Goal: Book appointment/travel/reservation

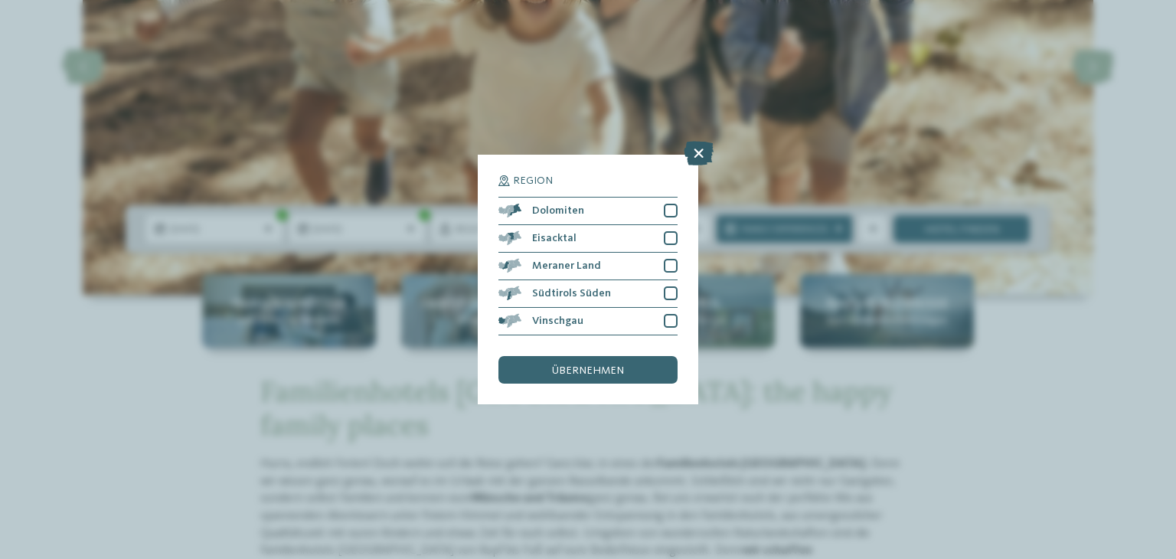
click at [705, 157] on icon at bounding box center [698, 153] width 30 height 24
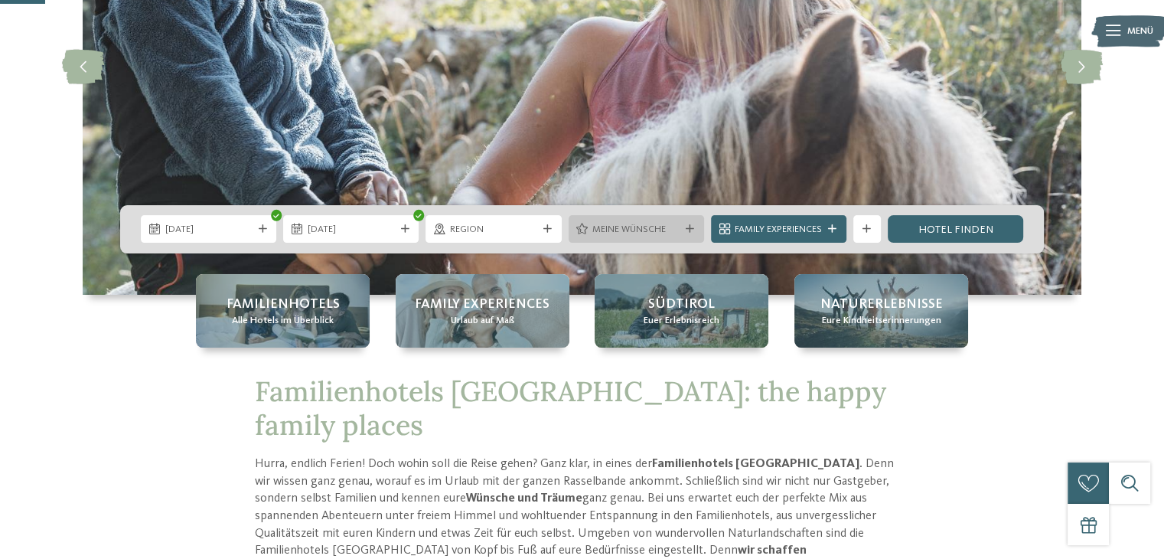
click at [679, 233] on div "Meine Wünsche" at bounding box center [636, 229] width 94 height 15
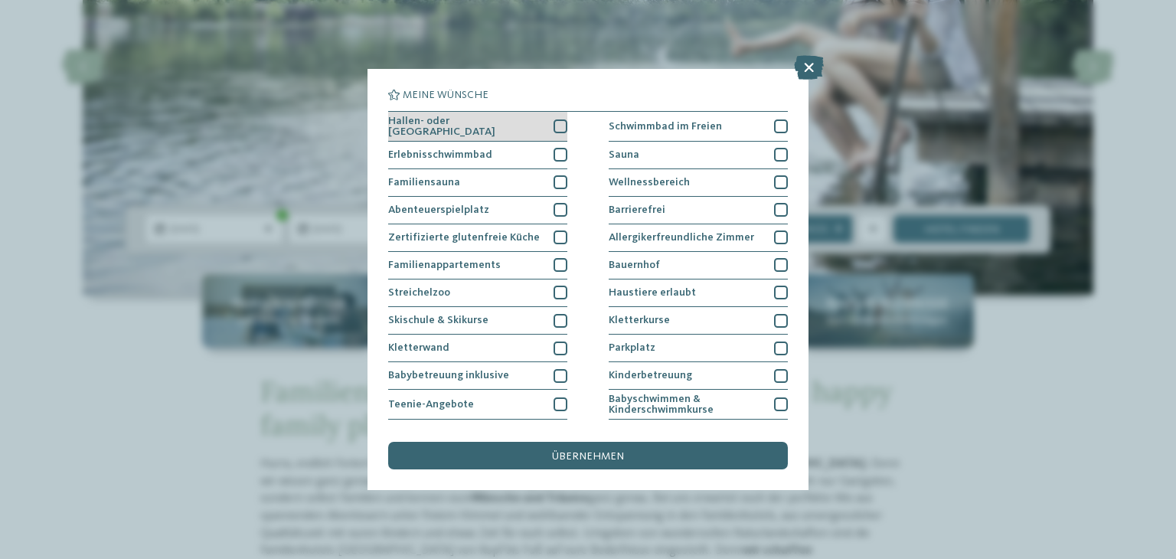
click at [558, 120] on div at bounding box center [560, 126] width 14 height 14
click at [553, 155] on div at bounding box center [560, 155] width 14 height 14
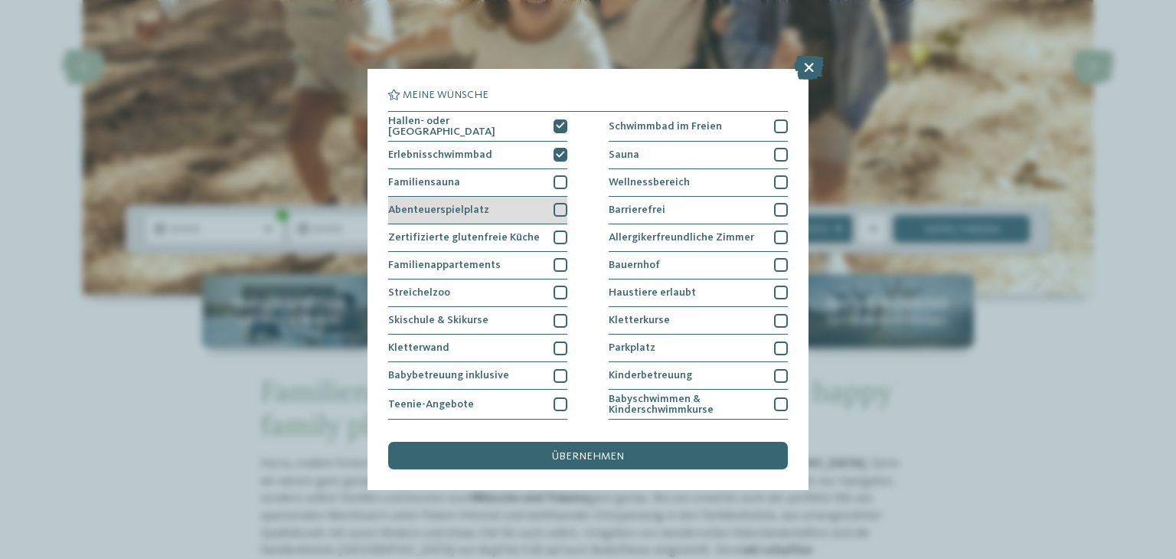
click at [553, 206] on div at bounding box center [560, 210] width 14 height 14
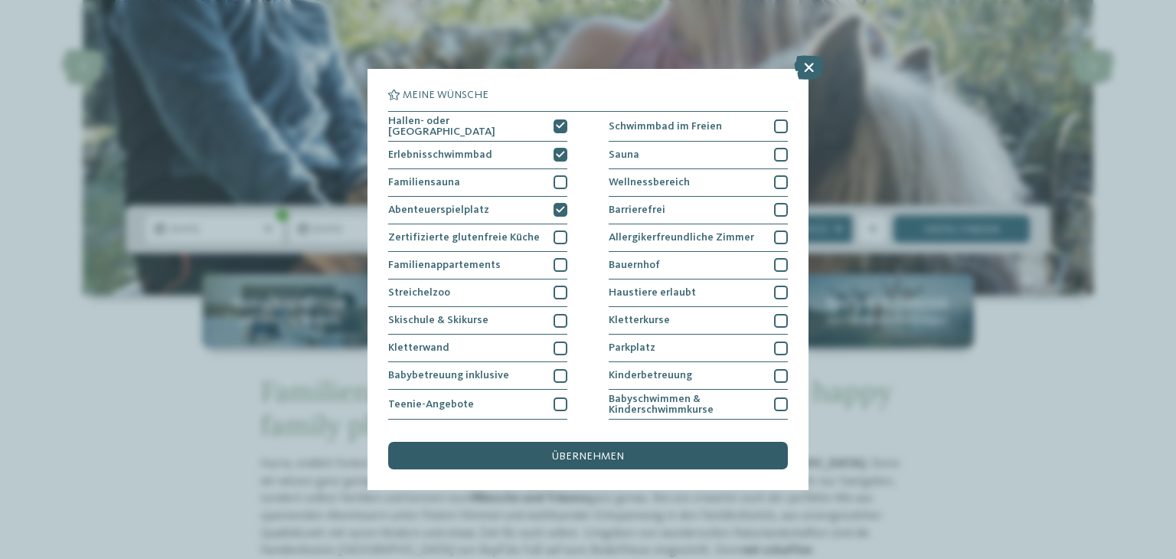
click at [600, 458] on span "übernehmen" at bounding box center [588, 456] width 72 height 11
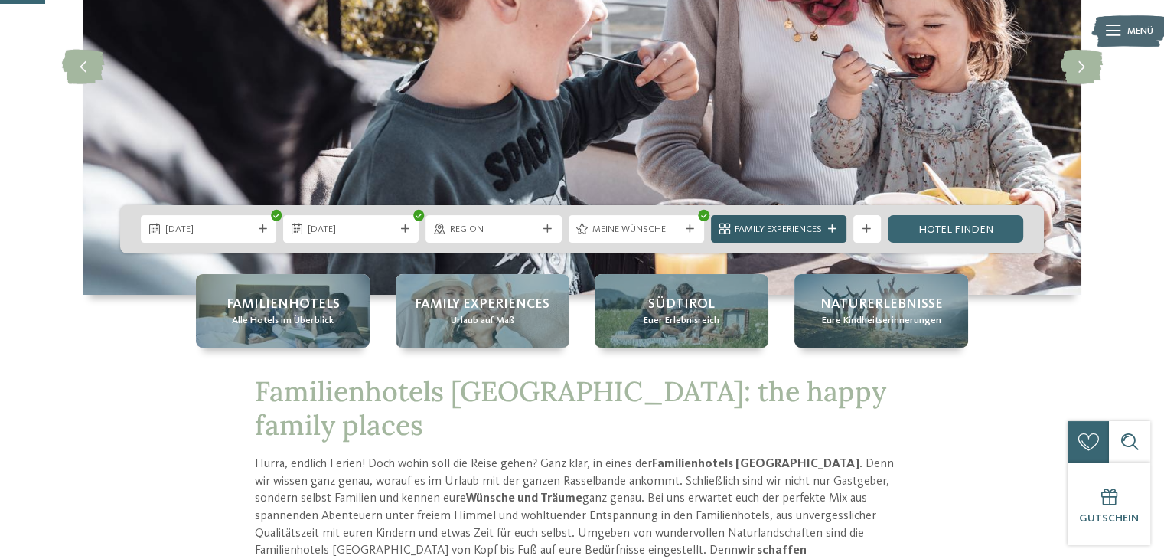
click at [833, 227] on icon at bounding box center [832, 229] width 8 height 8
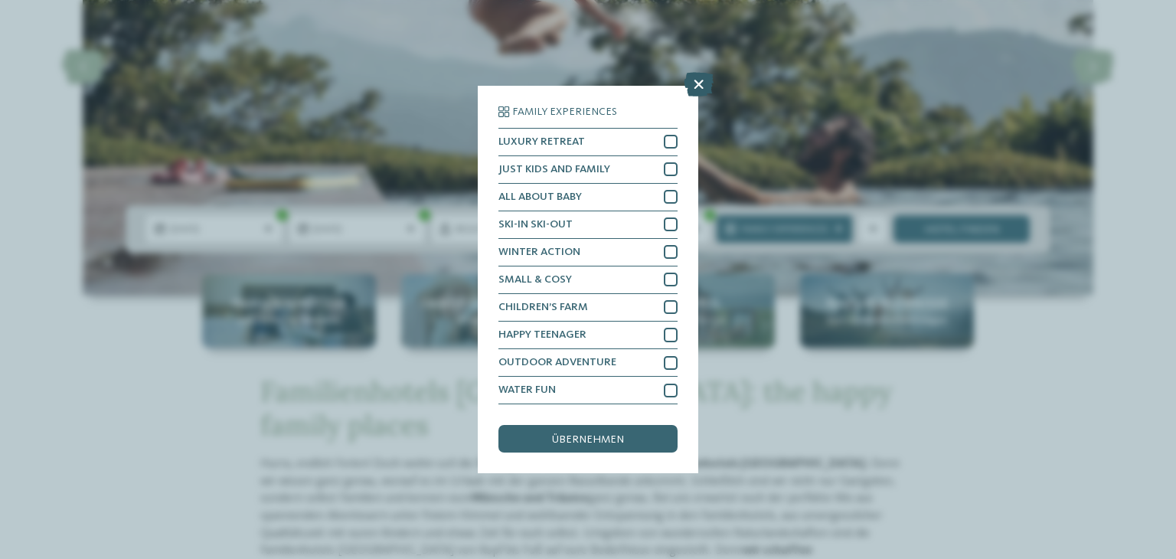
click at [689, 87] on icon at bounding box center [698, 84] width 30 height 24
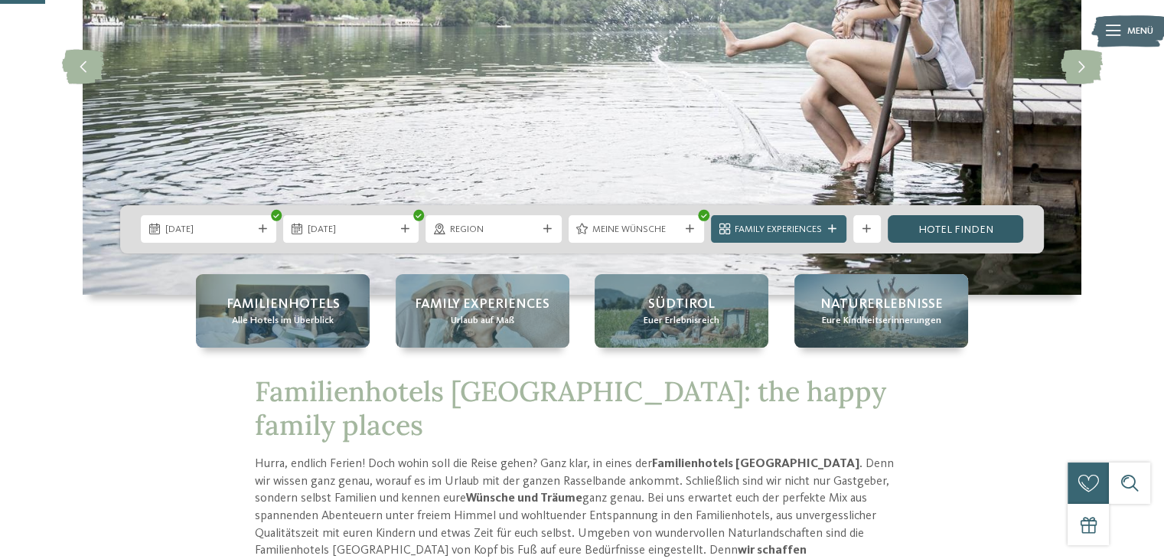
click at [936, 233] on link "Hotel finden" at bounding box center [955, 229] width 135 height 28
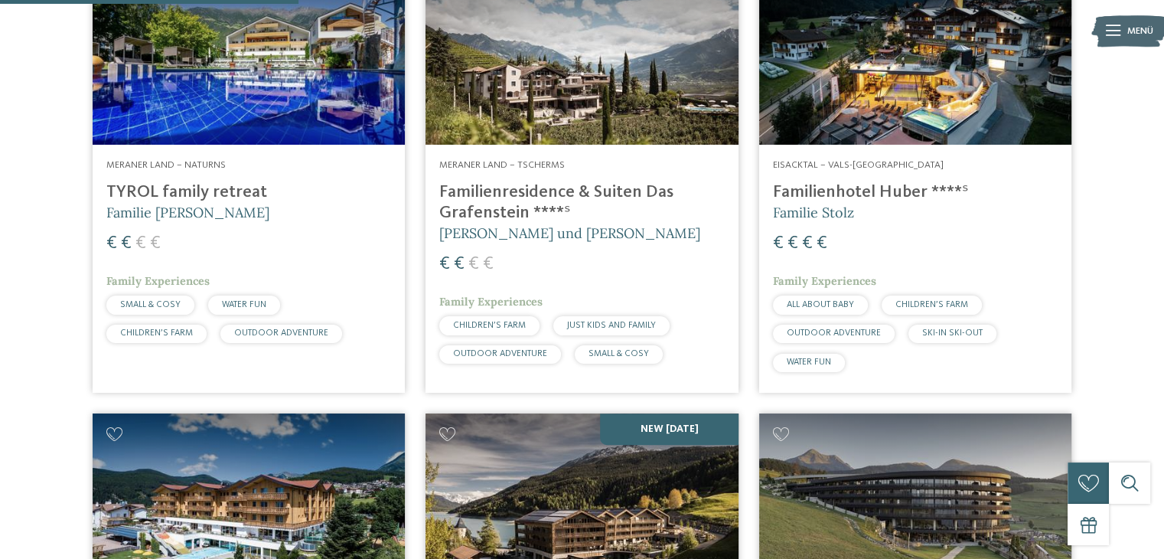
scroll to position [520, 0]
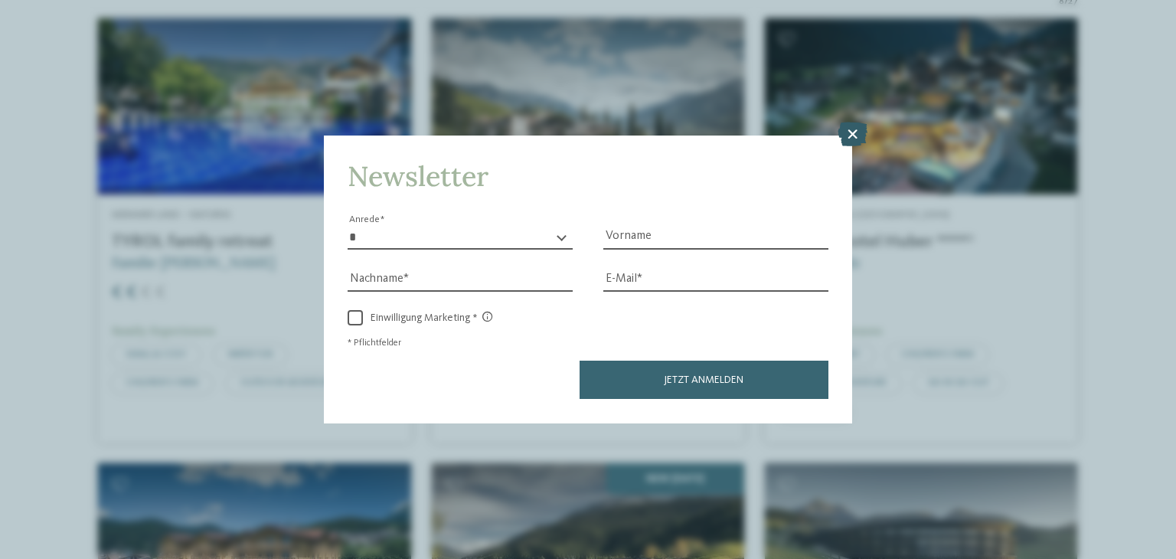
click at [846, 130] on icon at bounding box center [852, 134] width 30 height 24
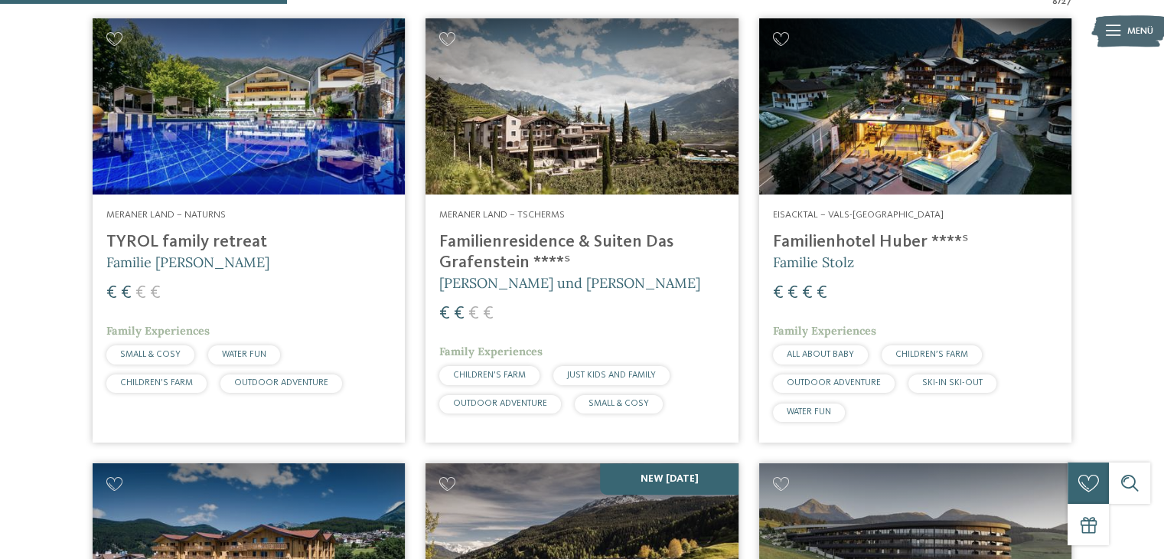
click at [858, 232] on h4 "Familienhotel Huber ****ˢ" at bounding box center [915, 242] width 285 height 21
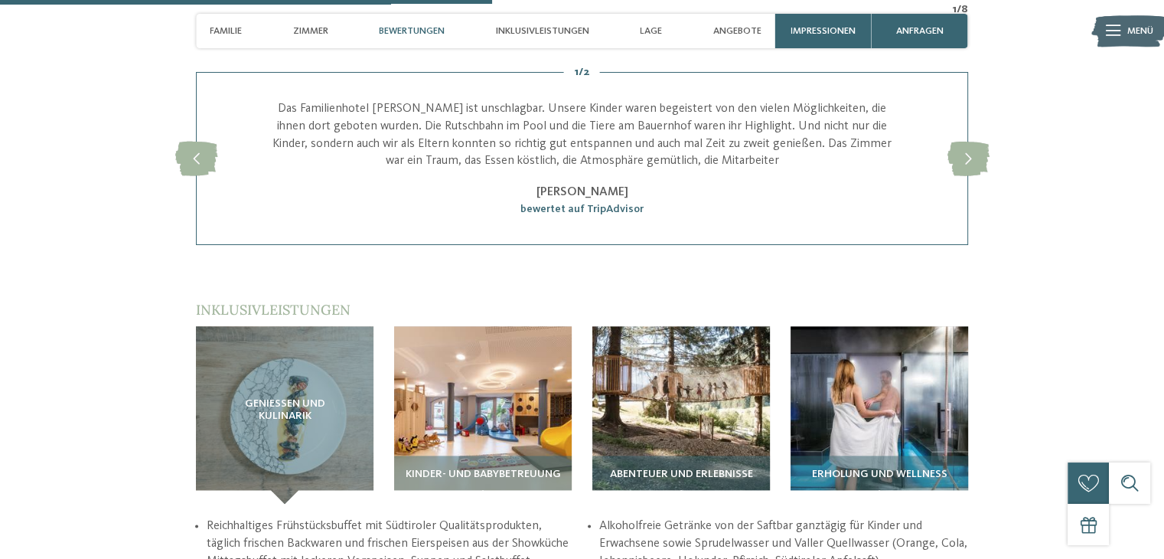
scroll to position [2143, 0]
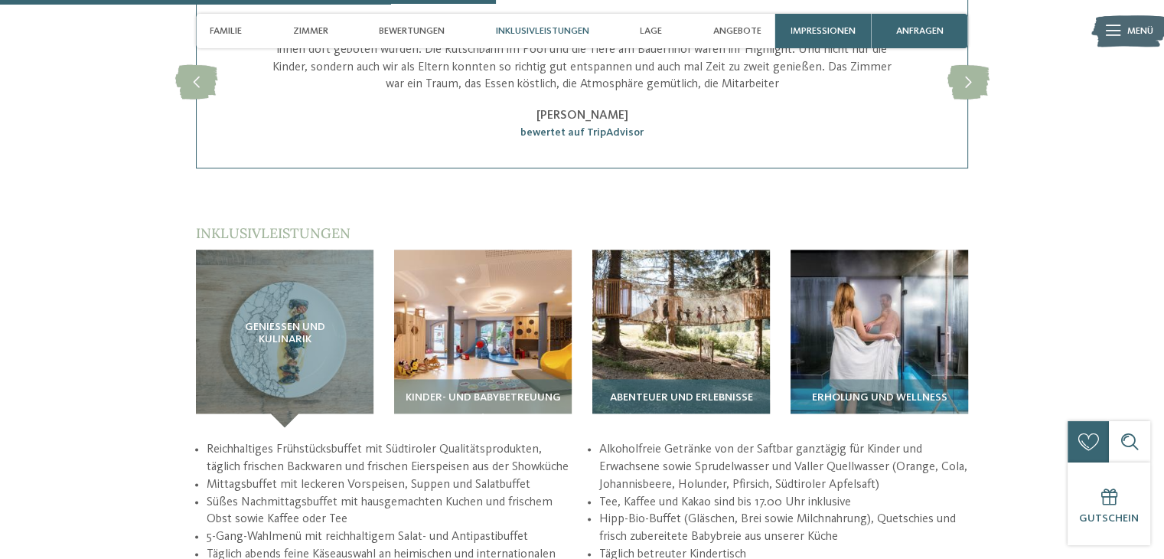
click at [634, 250] on img at bounding box center [681, 339] width 178 height 178
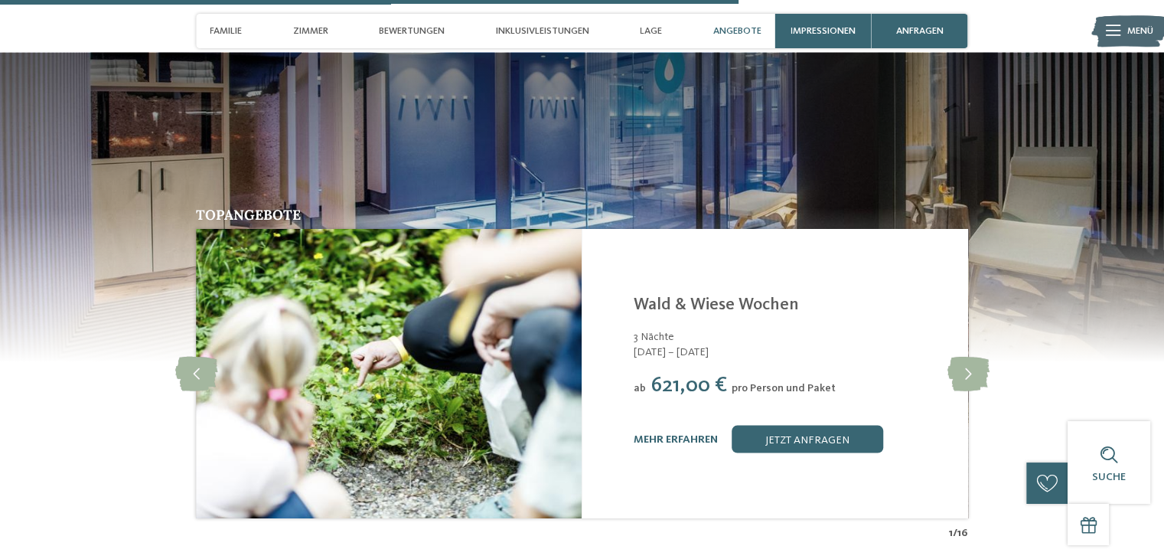
scroll to position [3368, 0]
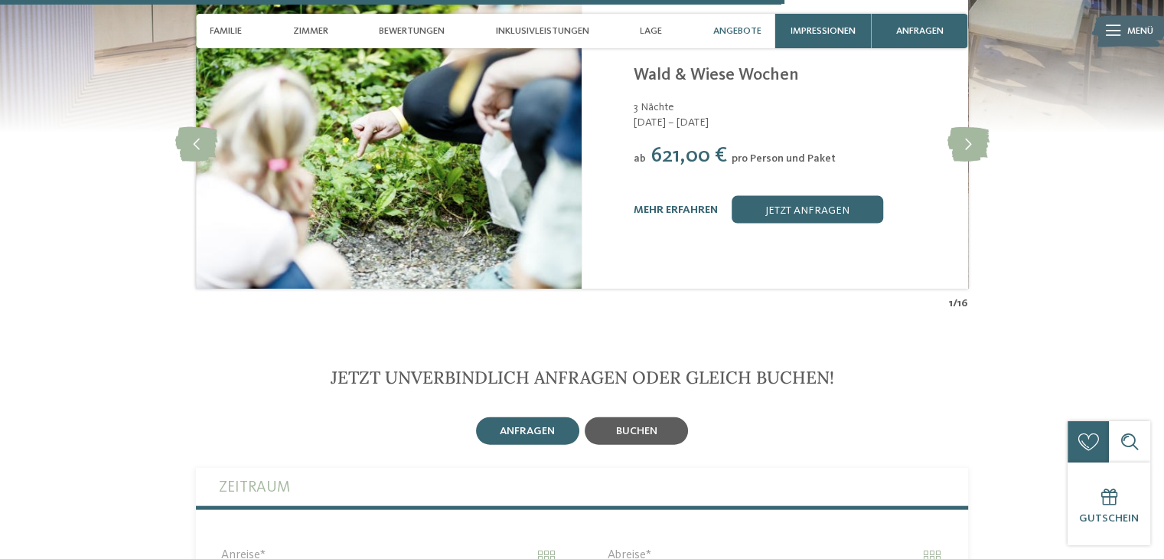
click at [640, 426] on span "buchen" at bounding box center [636, 431] width 41 height 11
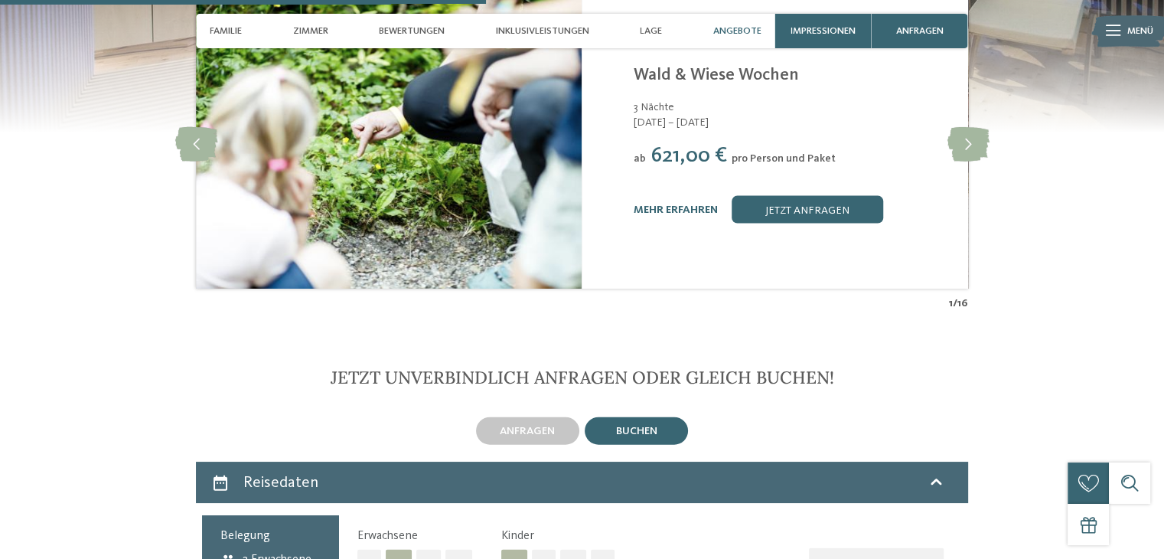
scroll to position [3674, 0]
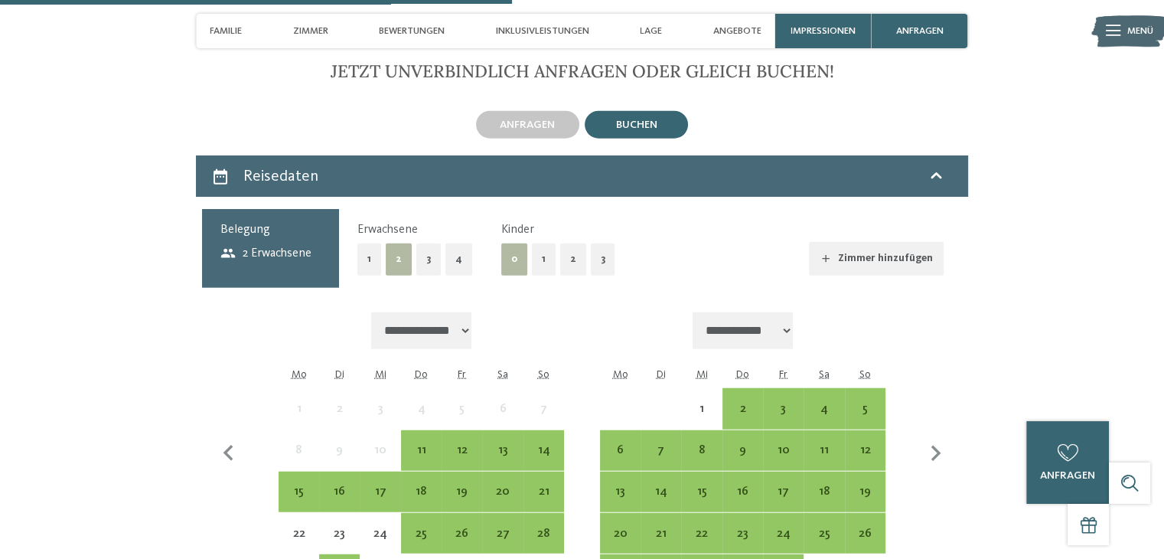
click at [566, 243] on button "2" at bounding box center [573, 258] width 26 height 31
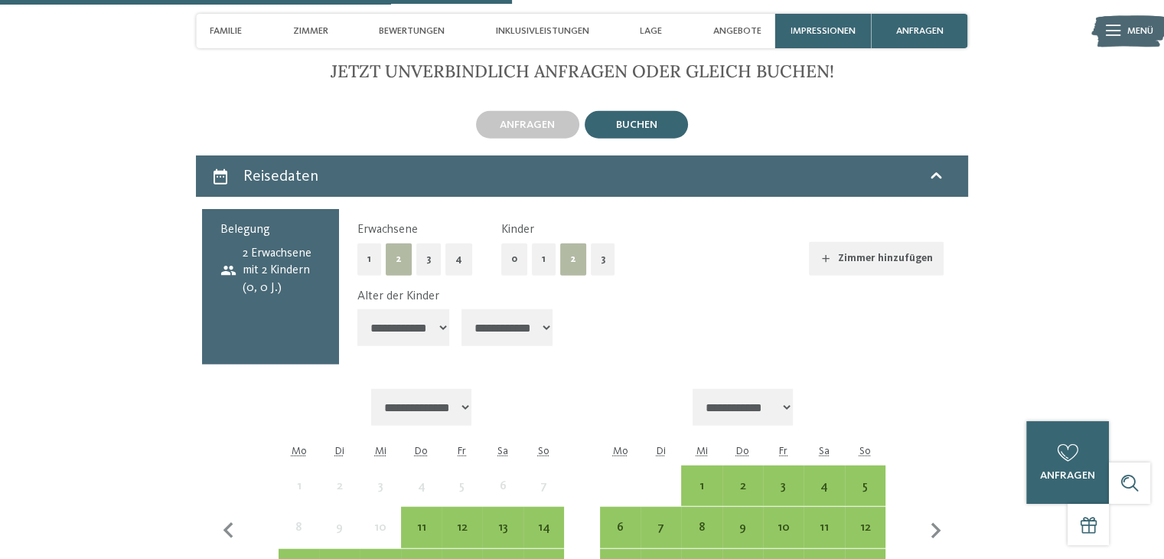
click at [443, 309] on select "**********" at bounding box center [403, 327] width 92 height 37
click at [553, 309] on select "**********" at bounding box center [508, 327] width 92 height 37
select select "*"
click at [463, 309] on select "**********" at bounding box center [508, 327] width 92 height 37
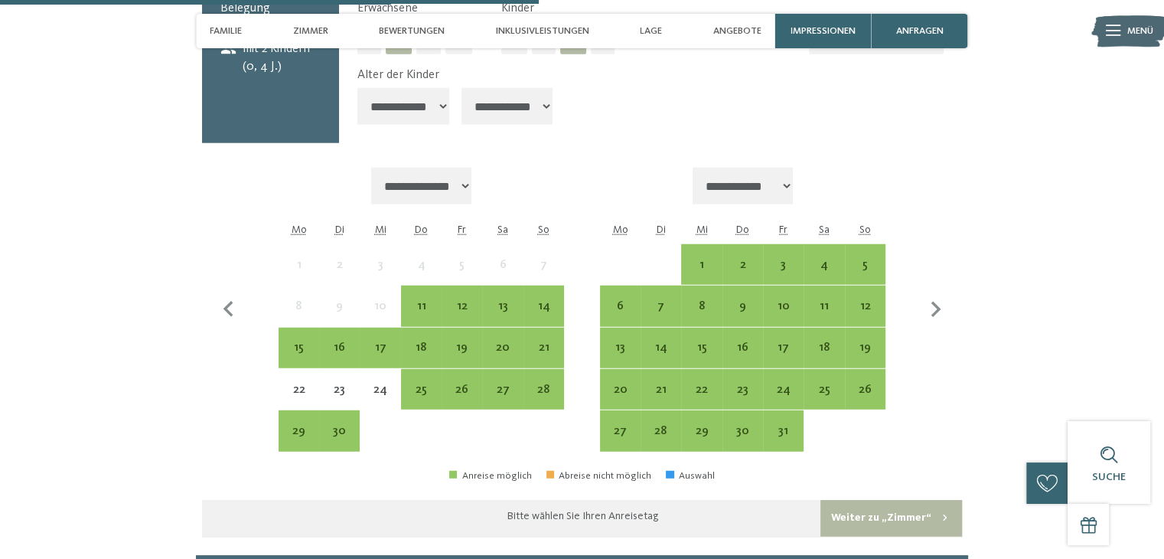
scroll to position [3903, 0]
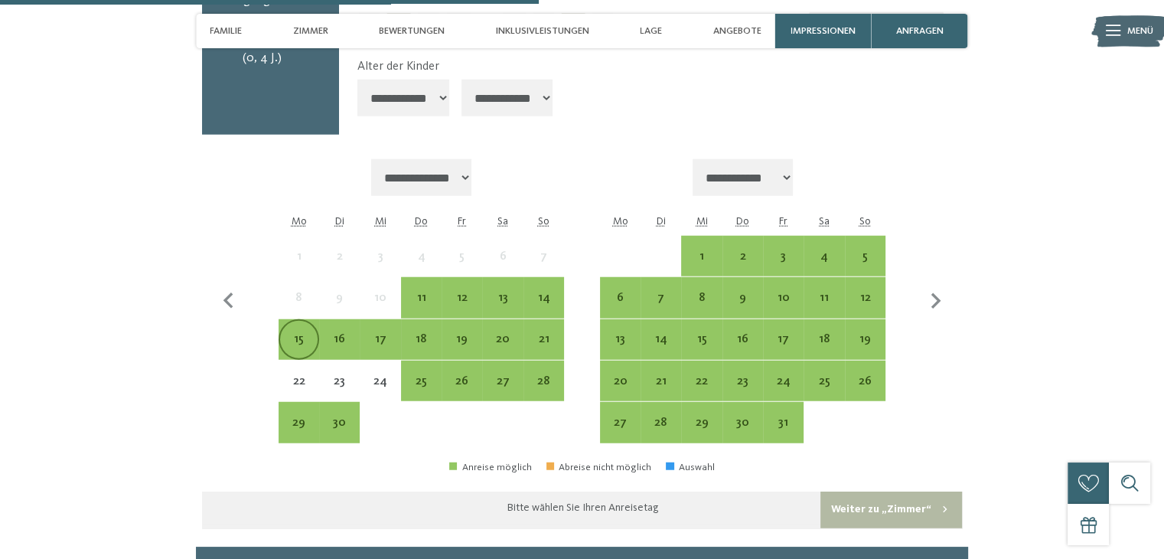
click at [293, 333] on div "15" at bounding box center [299, 352] width 38 height 38
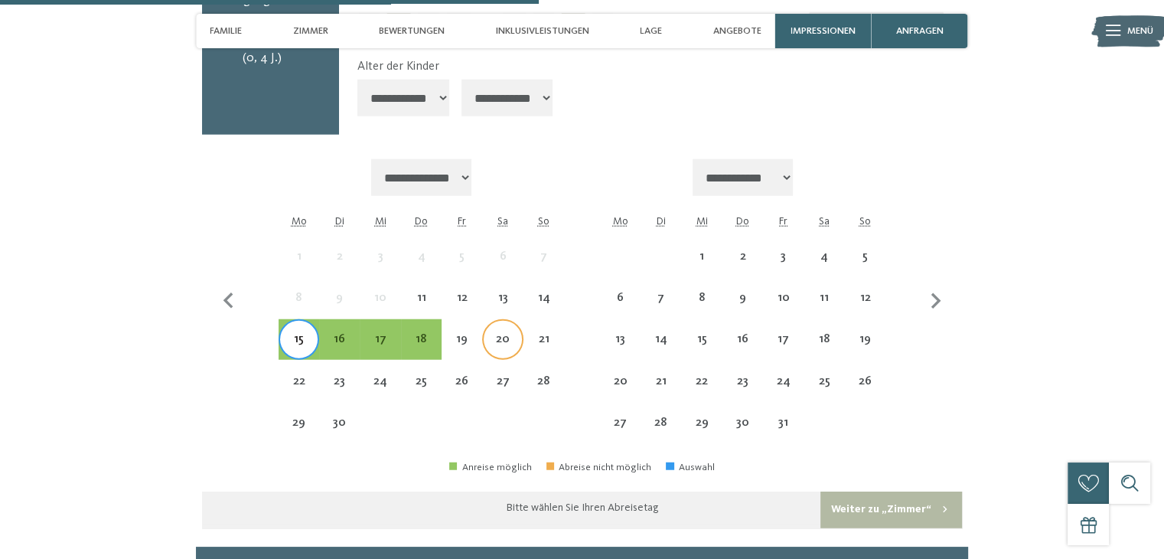
click at [505, 333] on div "20" at bounding box center [503, 352] width 38 height 38
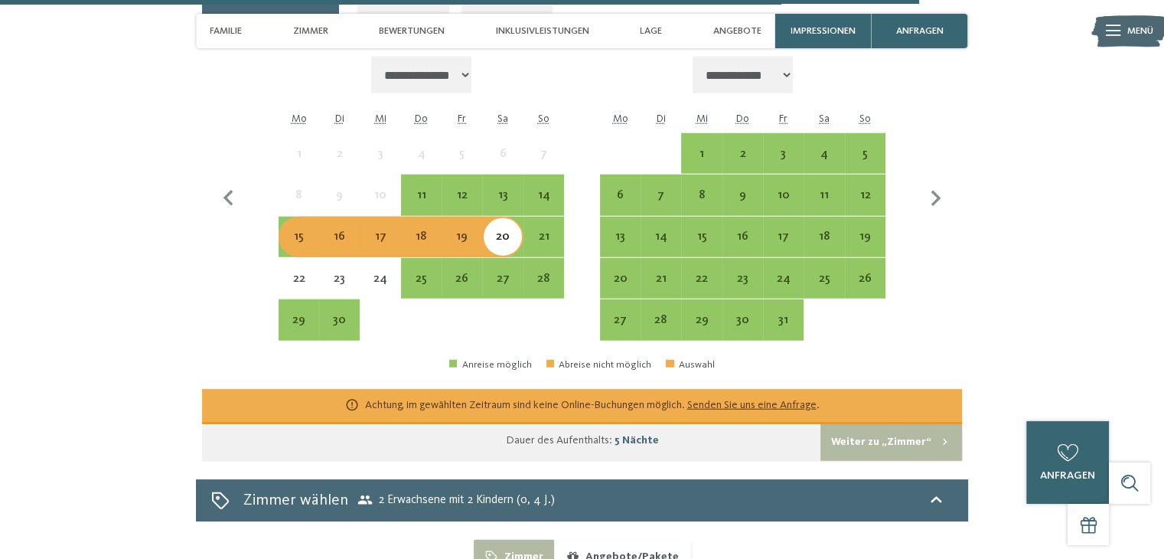
scroll to position [3980, 0]
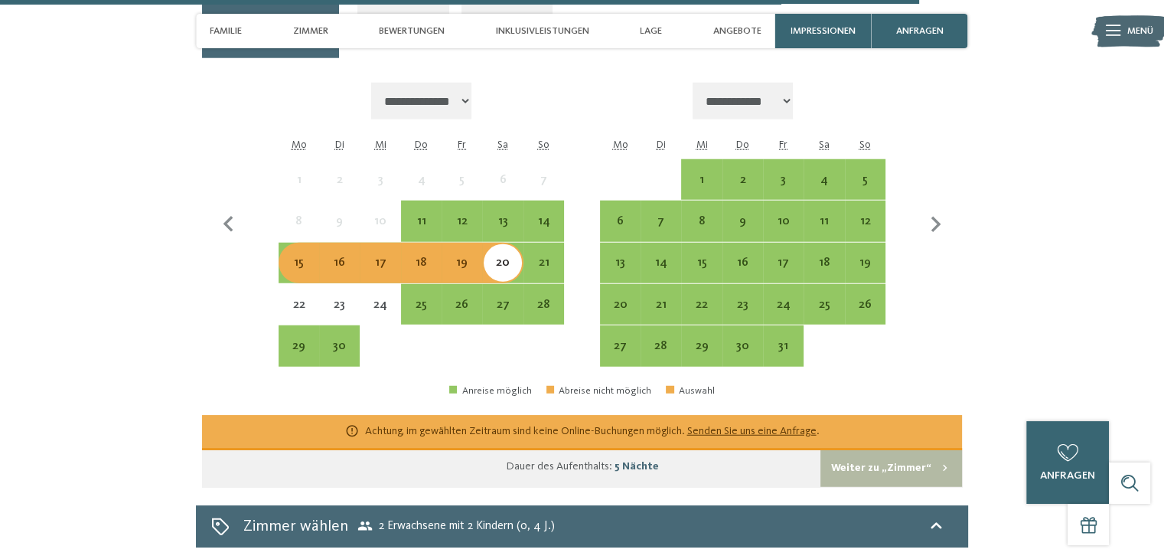
click at [342, 256] on div "16" at bounding box center [340, 275] width 38 height 38
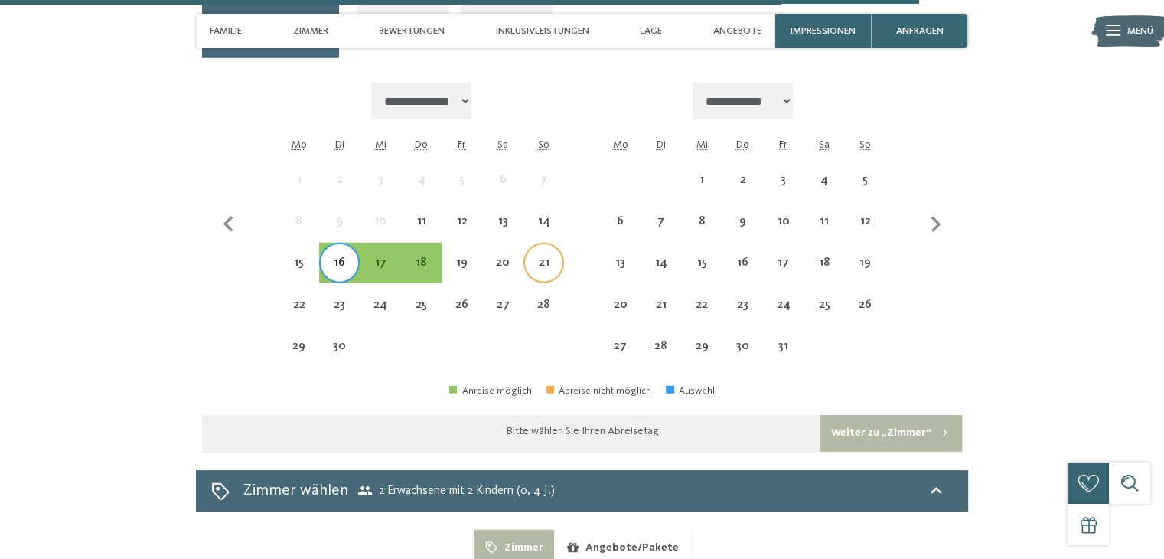
click at [545, 256] on div "21" at bounding box center [544, 275] width 38 height 38
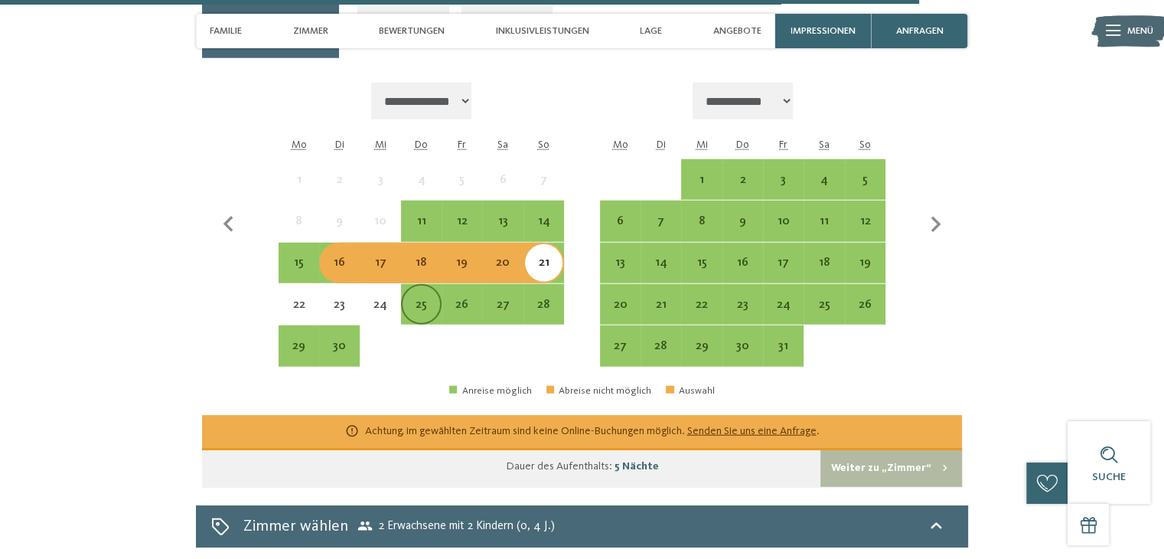
click at [416, 298] on div "25" at bounding box center [422, 317] width 38 height 38
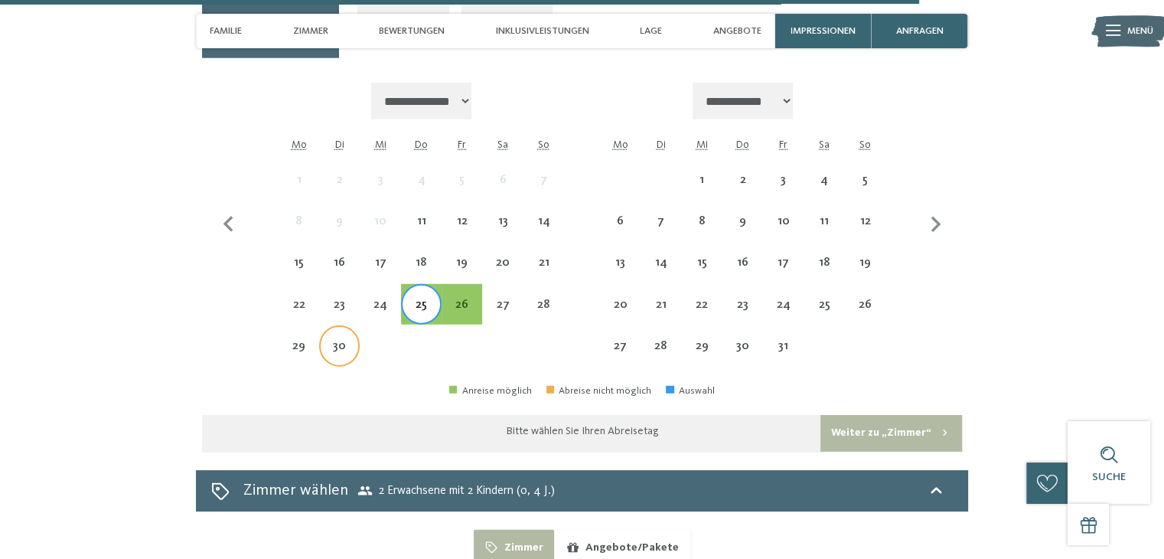
click at [338, 340] on div "30" at bounding box center [340, 359] width 38 height 38
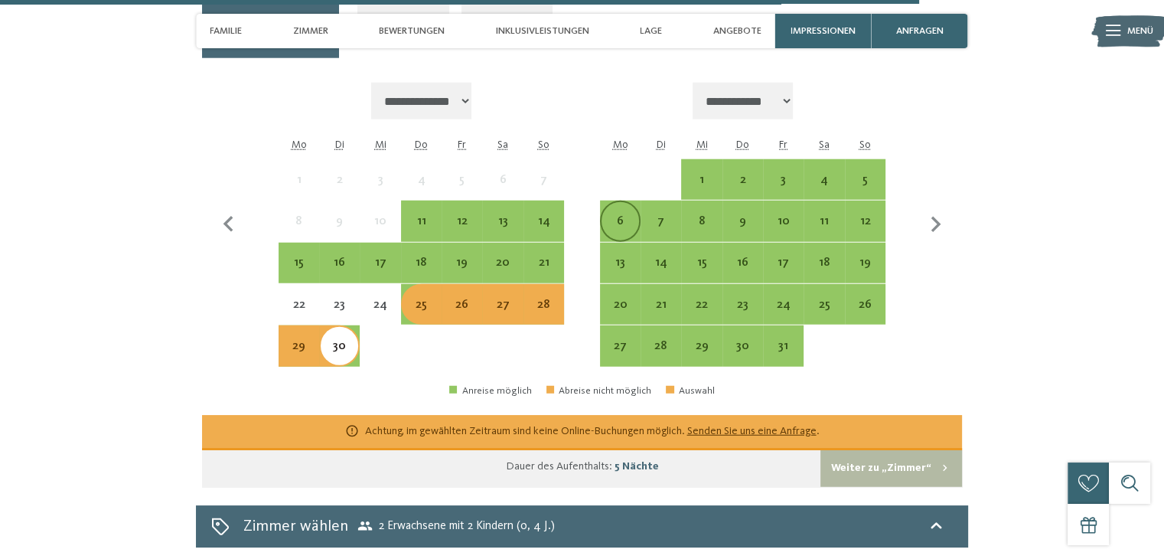
click at [617, 215] on div "6" at bounding box center [621, 234] width 38 height 38
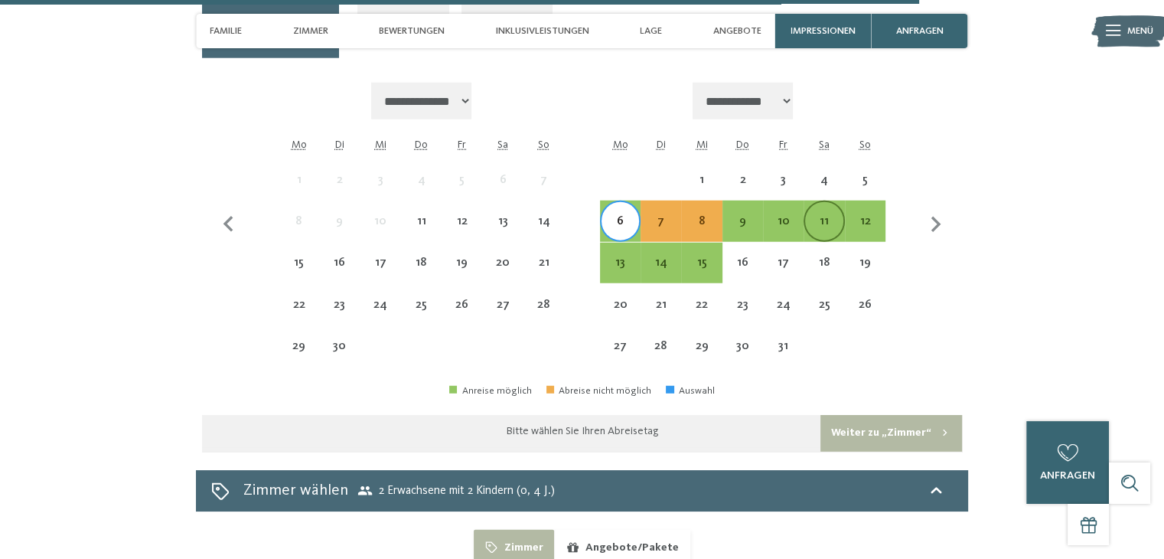
click at [817, 215] on div "11" at bounding box center [824, 234] width 38 height 38
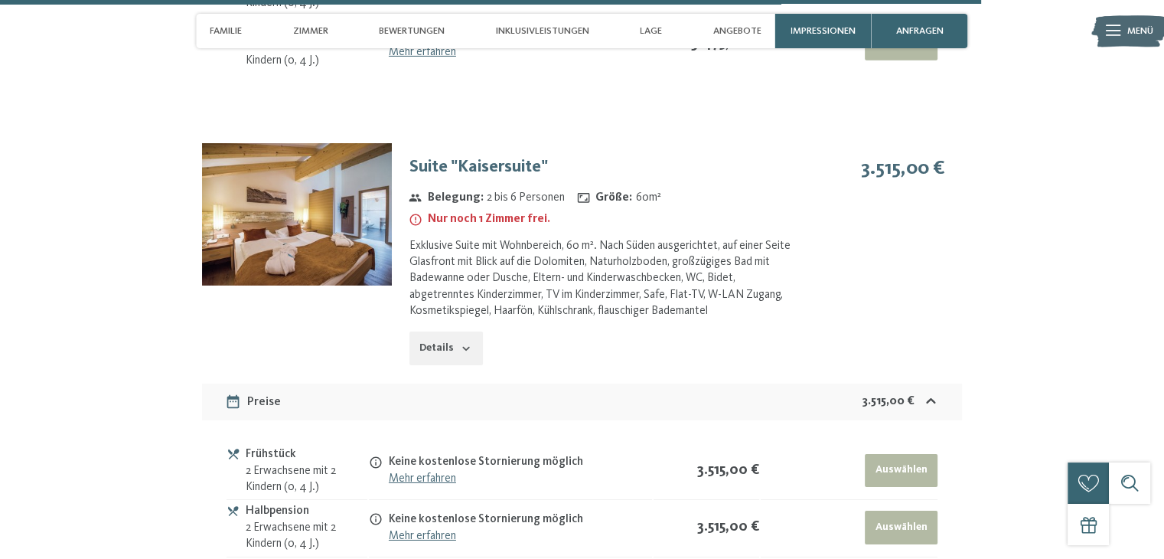
scroll to position [5128, 0]
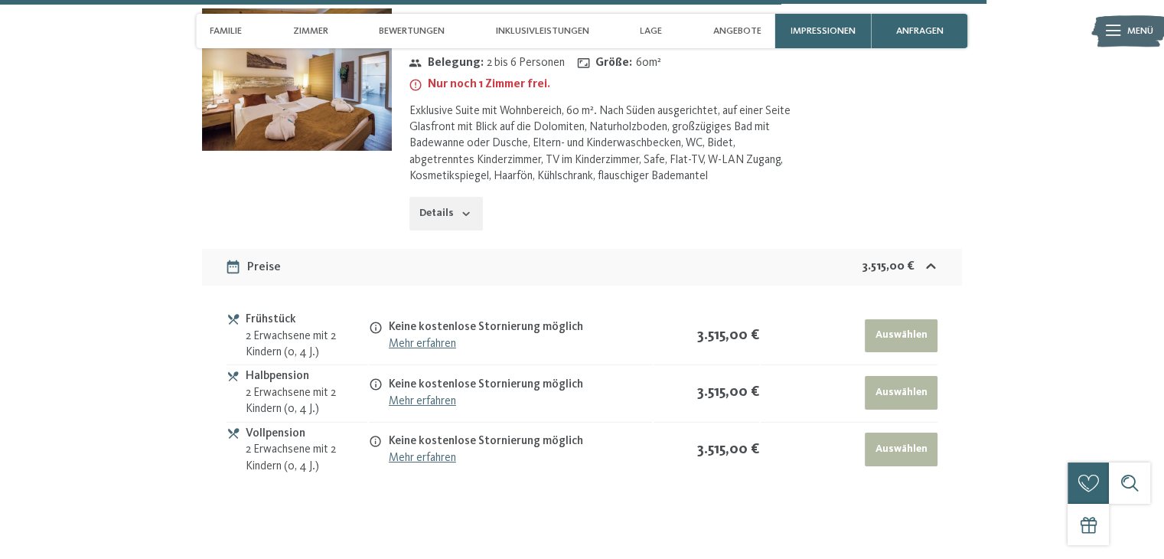
click at [897, 432] on button "Auswählen" at bounding box center [901, 449] width 73 height 34
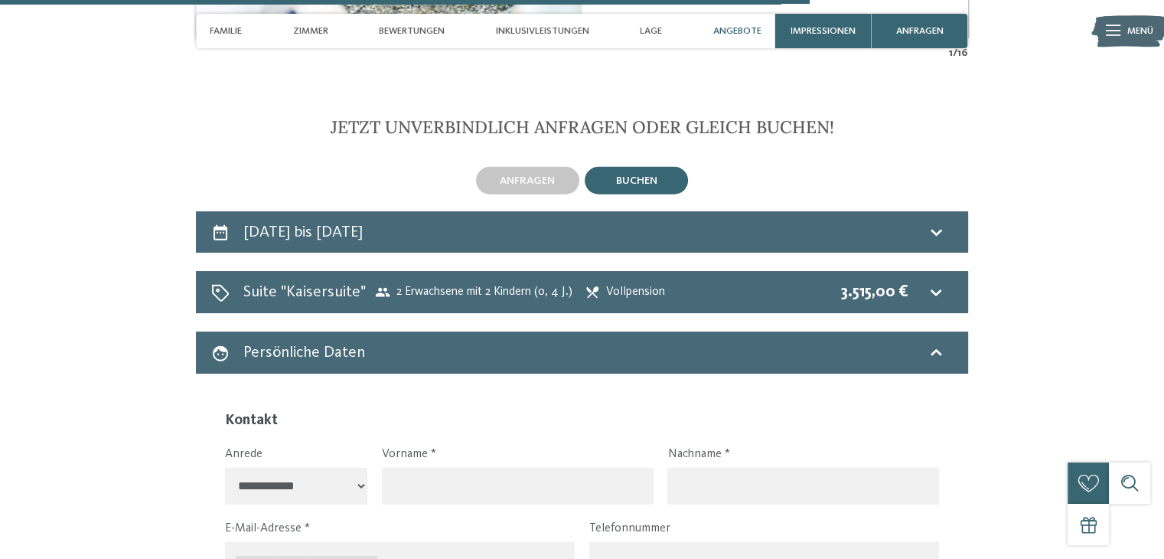
scroll to position [3518, 0]
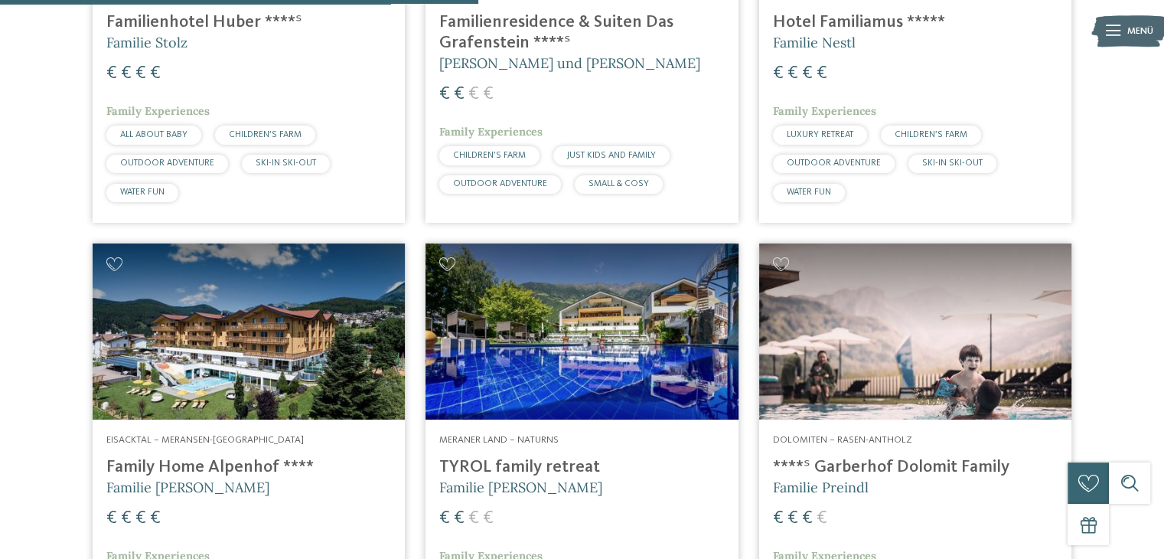
scroll to position [902, 0]
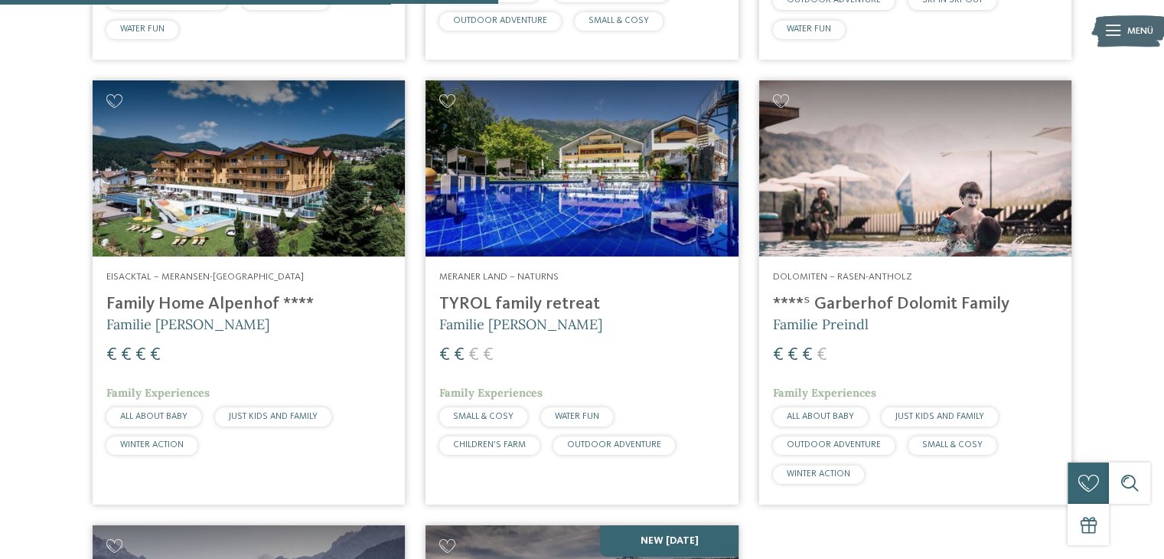
click at [183, 304] on h4 "Family Home Alpenhof ****" at bounding box center [248, 304] width 285 height 21
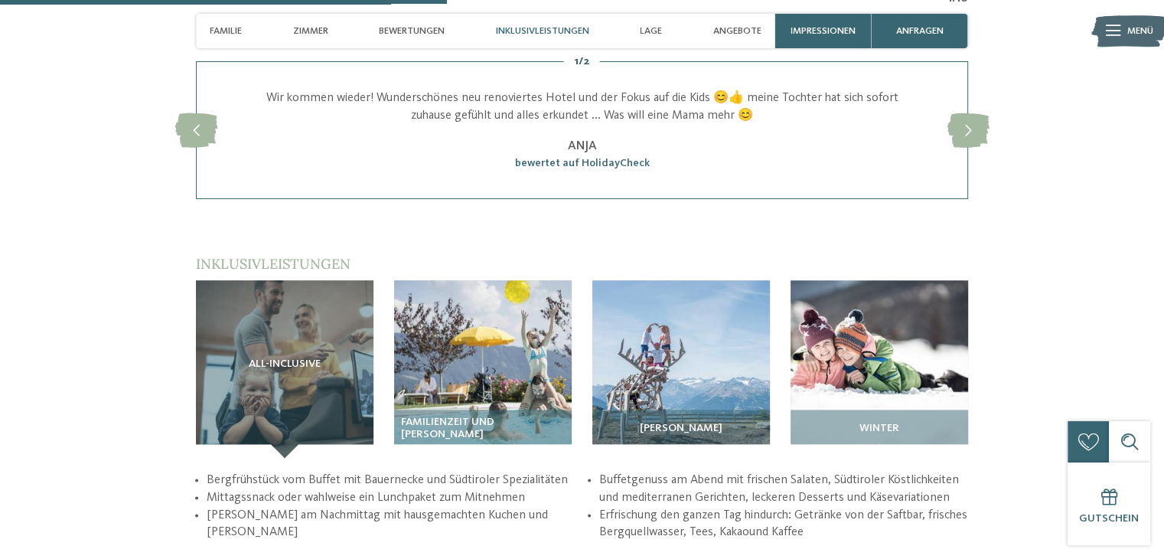
scroll to position [1837, 0]
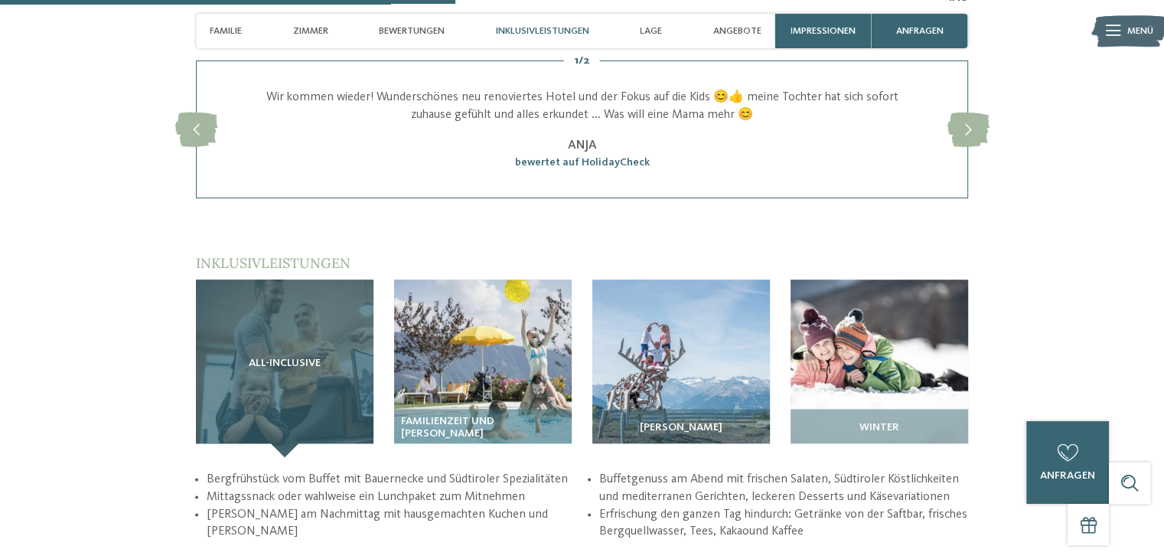
click at [277, 354] on div "All-inclusive" at bounding box center [285, 368] width 178 height 178
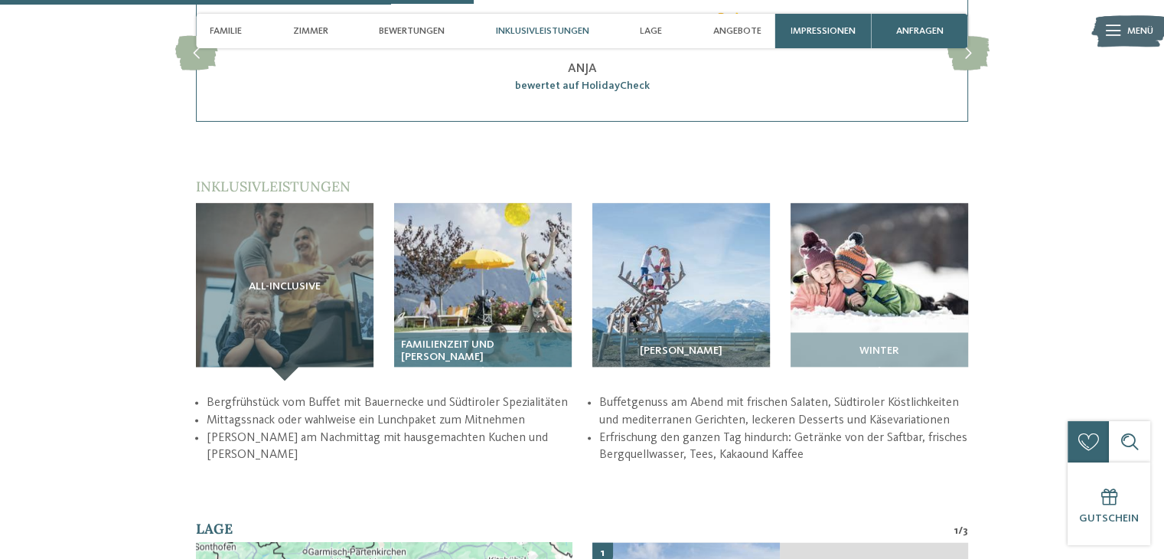
click at [466, 302] on img at bounding box center [483, 292] width 178 height 178
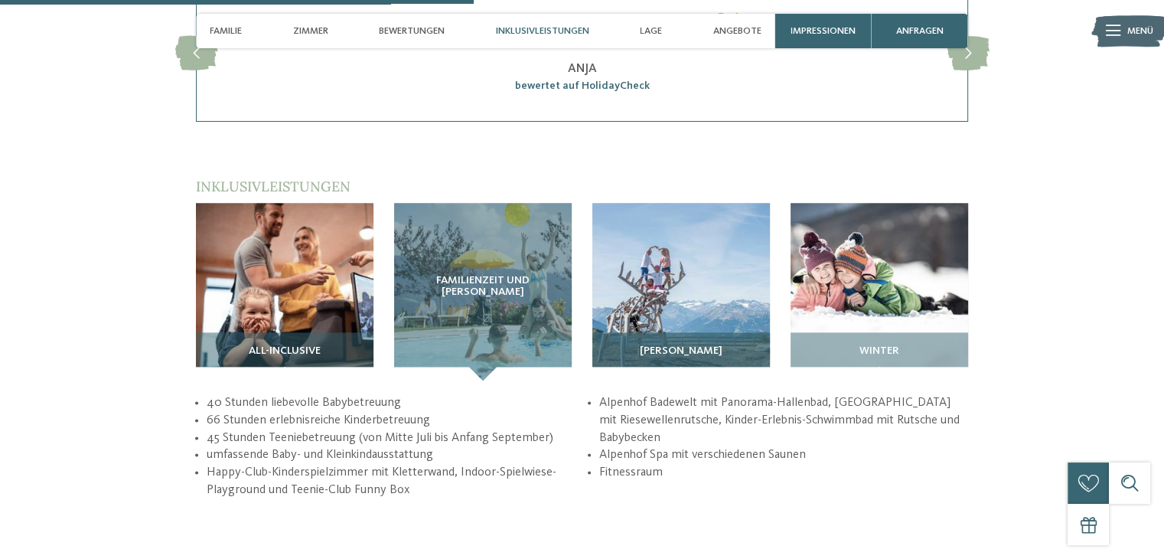
click at [634, 303] on img at bounding box center [681, 292] width 178 height 178
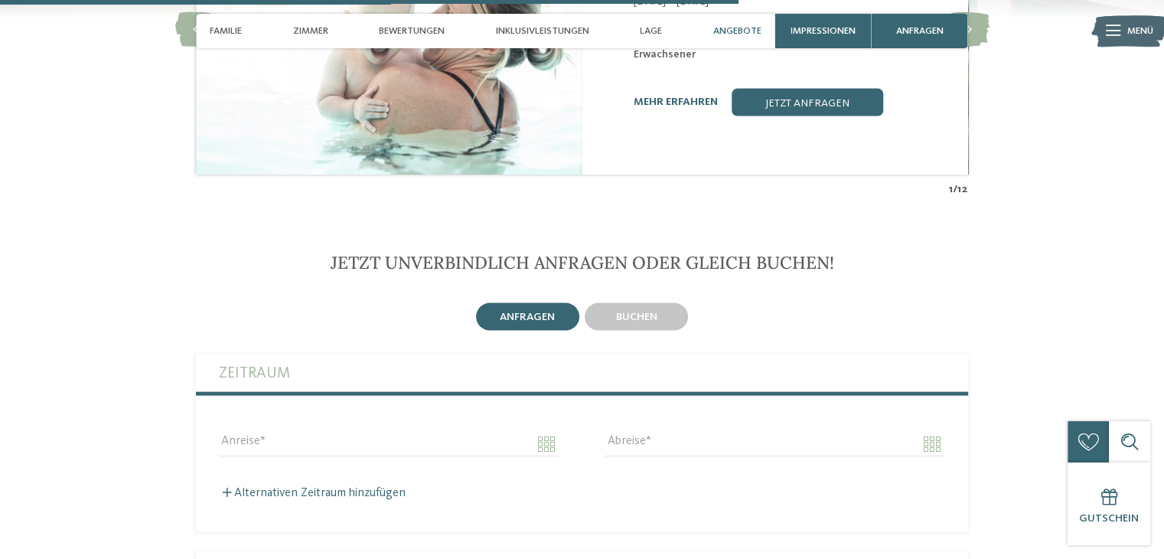
scroll to position [3138, 0]
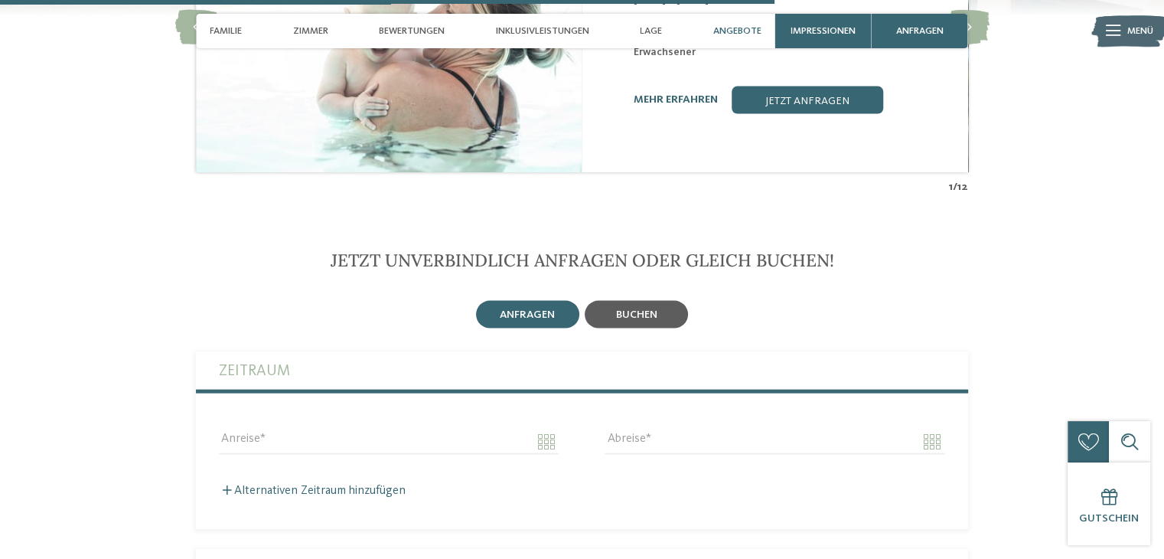
click at [640, 309] on span "buchen" at bounding box center [636, 314] width 41 height 11
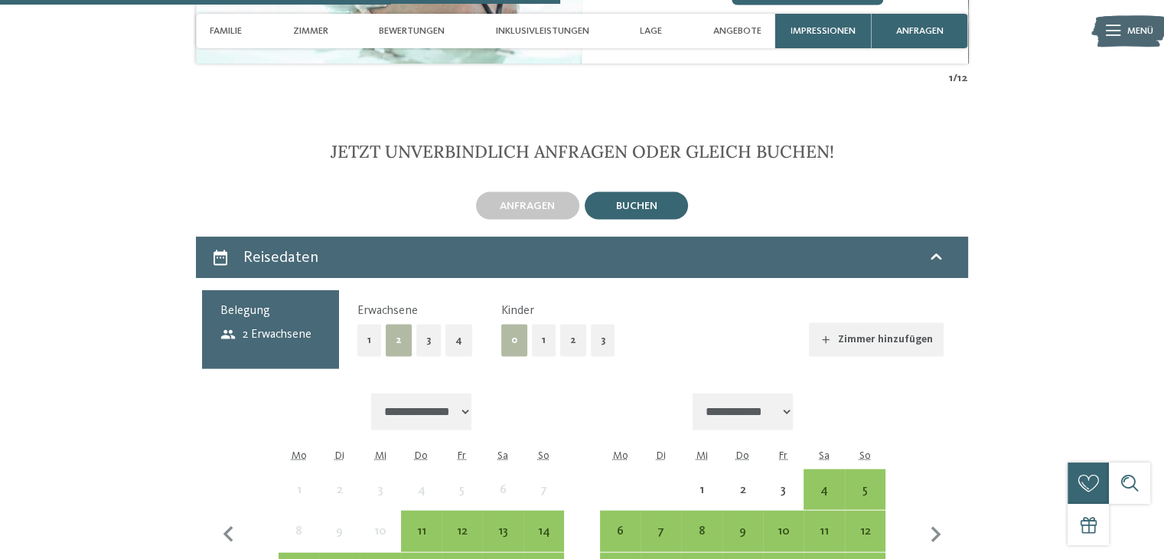
scroll to position [3368, 0]
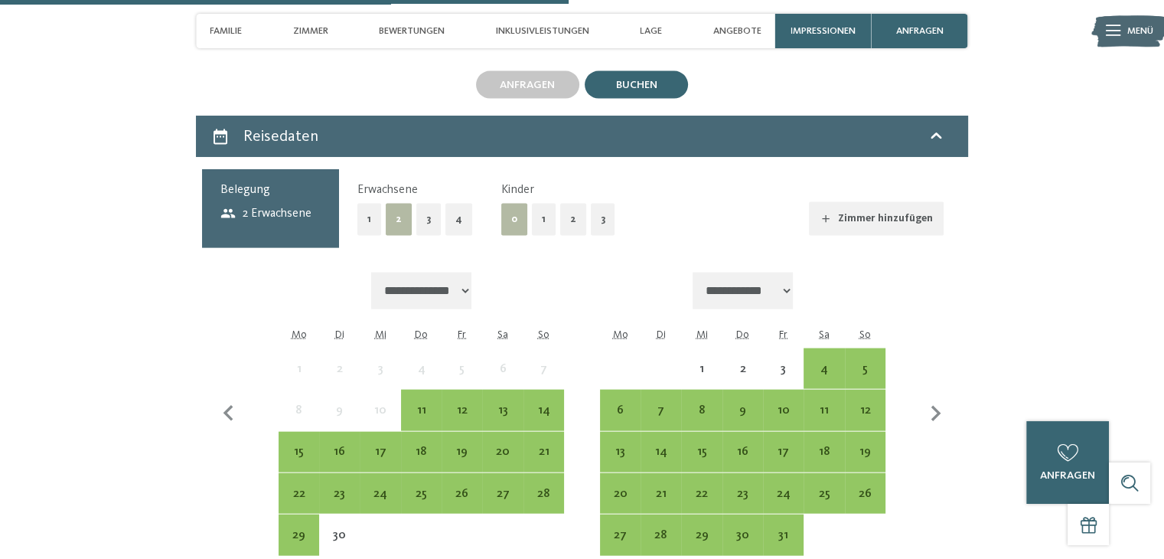
click at [566, 205] on button "2" at bounding box center [573, 219] width 26 height 31
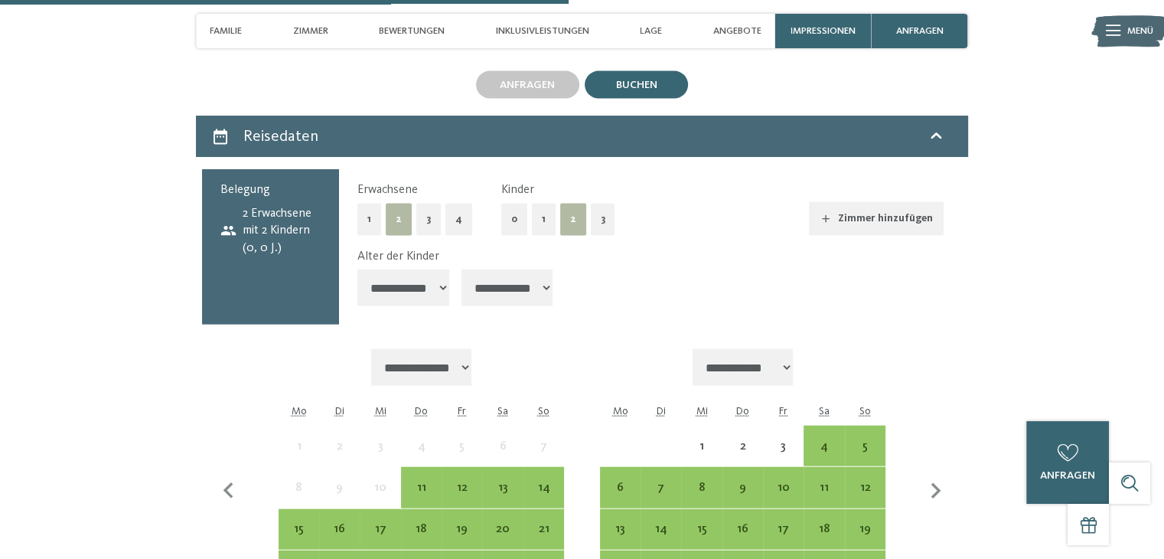
click at [544, 270] on select "**********" at bounding box center [508, 287] width 92 height 37
select select "*"
click at [463, 269] on select "**********" at bounding box center [508, 287] width 92 height 37
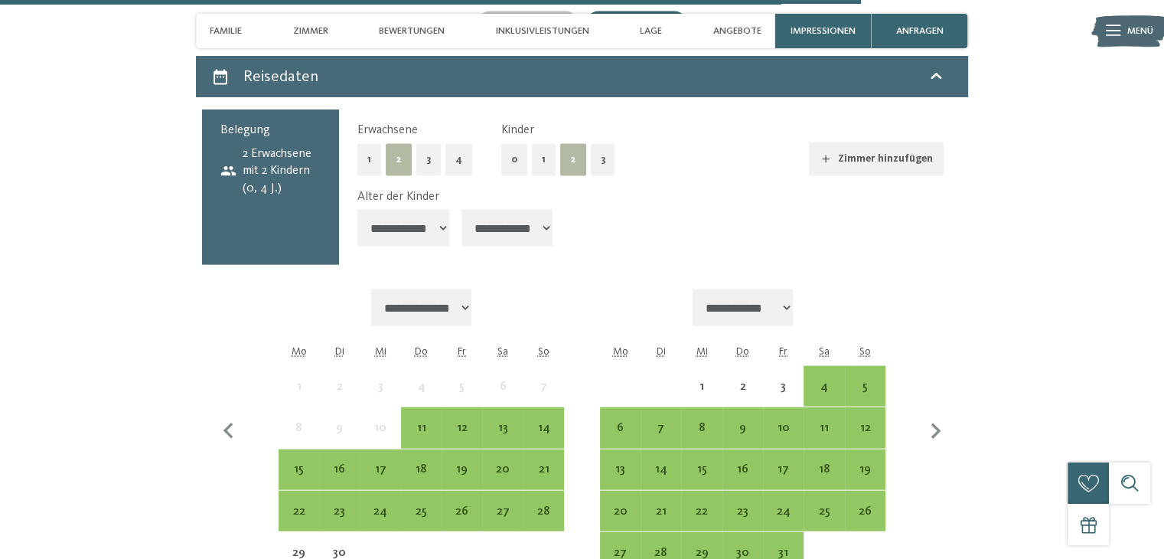
scroll to position [3444, 0]
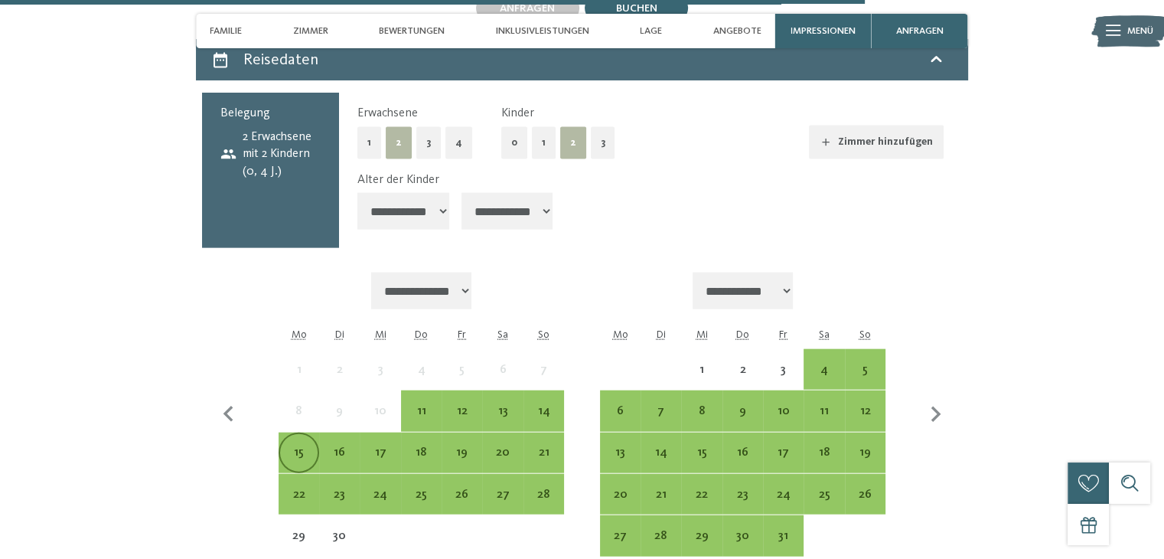
click at [282, 446] on div "15" at bounding box center [299, 465] width 38 height 38
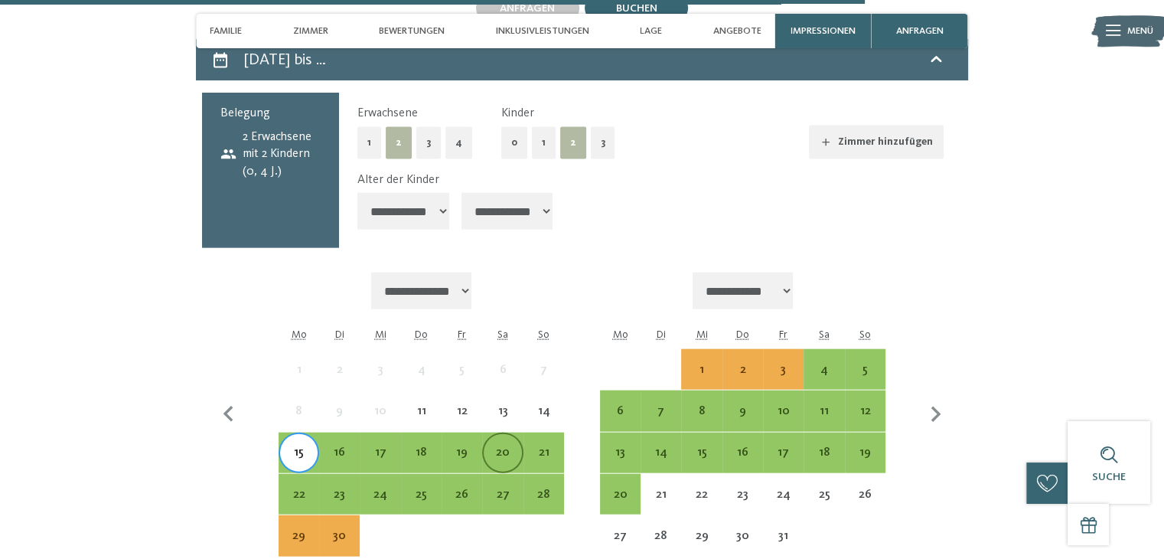
click at [502, 434] on div "20" at bounding box center [503, 453] width 38 height 38
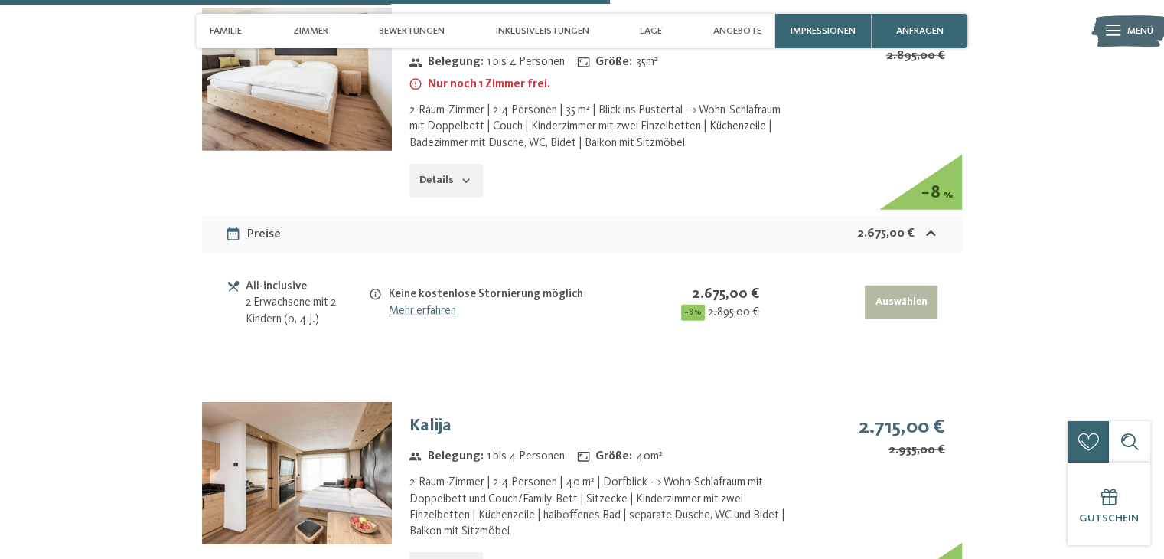
scroll to position [4056, 0]
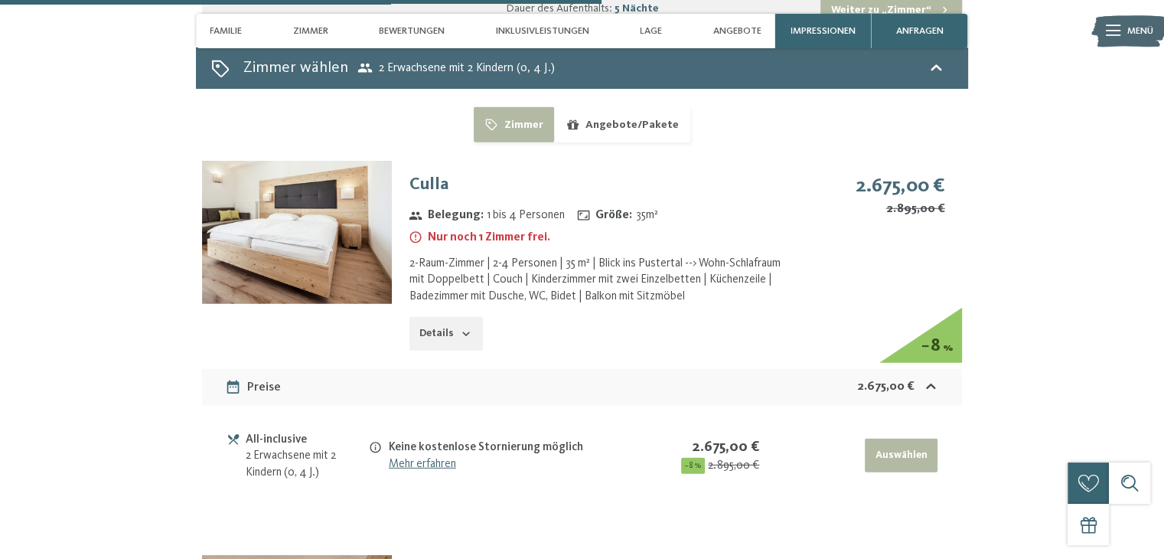
click at [447, 317] on button "Details" at bounding box center [445, 334] width 73 height 34
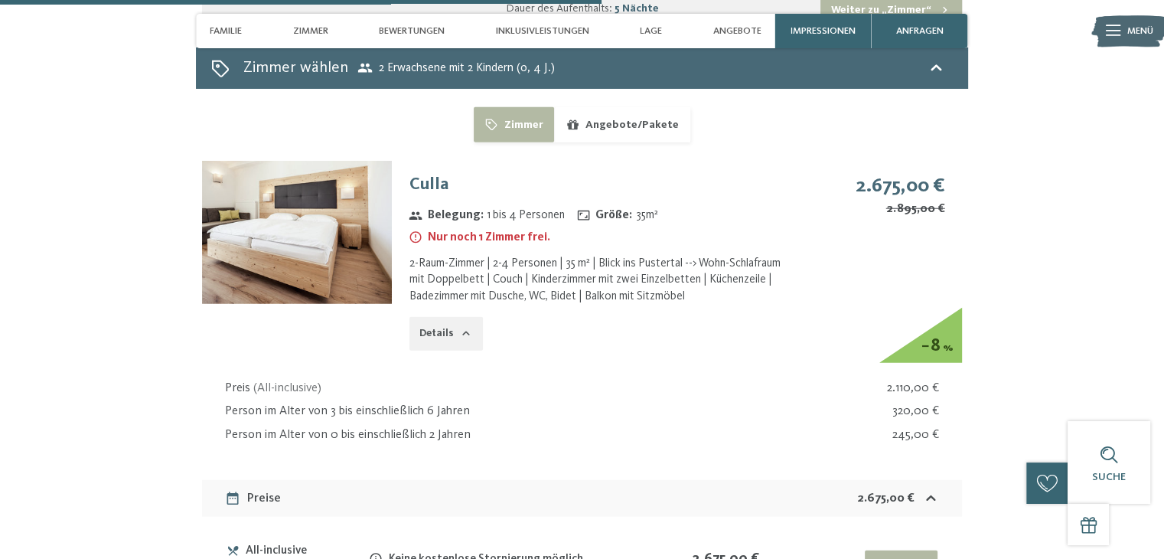
click at [416, 175] on h3 "Culla" at bounding box center [600, 185] width 382 height 24
click at [290, 203] on img at bounding box center [297, 232] width 190 height 142
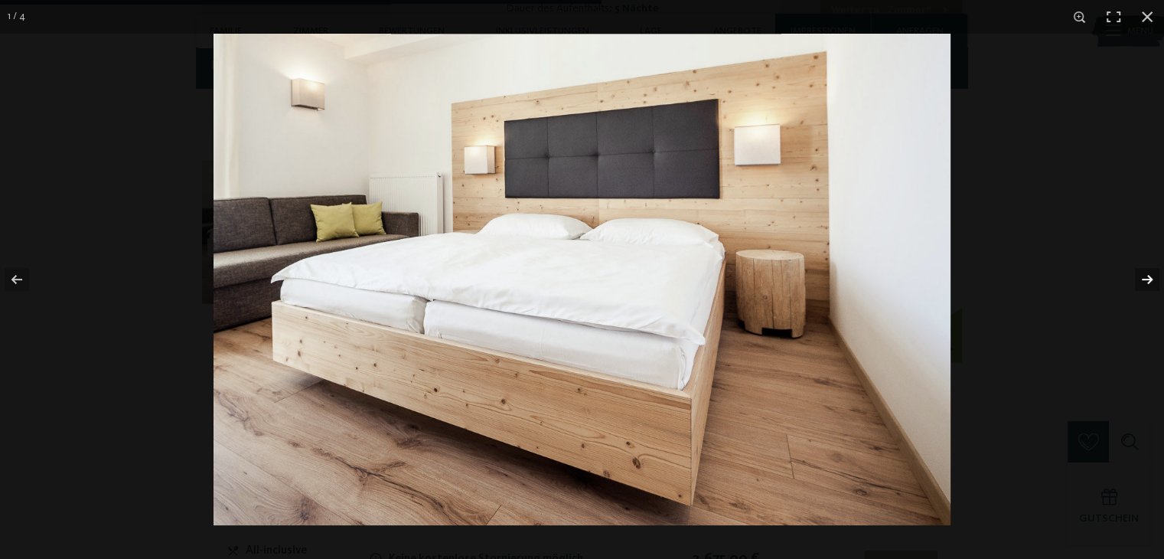
click at [1146, 279] on button "button" at bounding box center [1138, 279] width 54 height 77
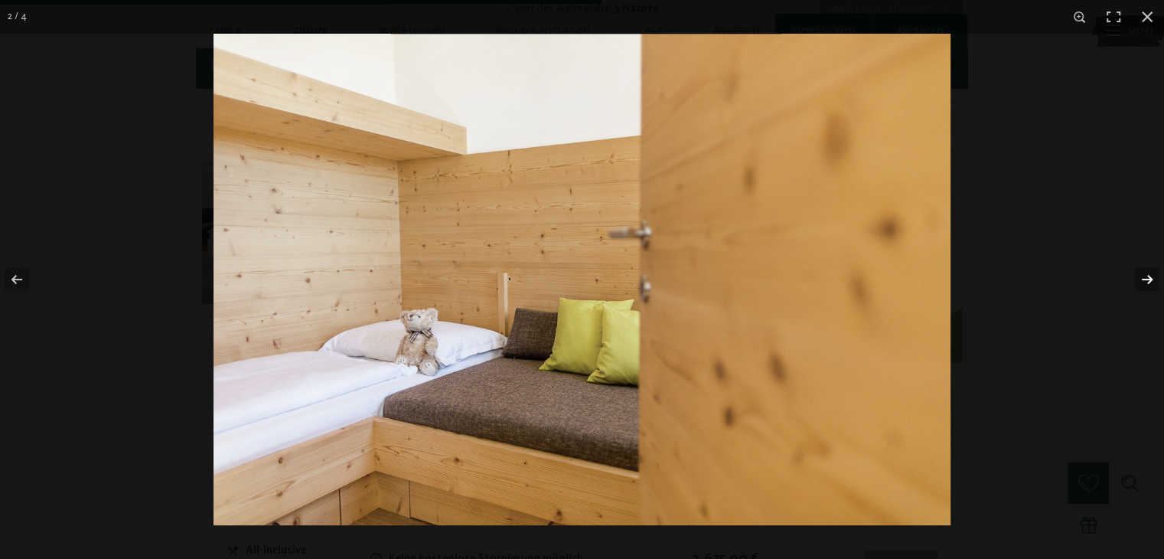
click at [1146, 279] on button "button" at bounding box center [1138, 279] width 54 height 77
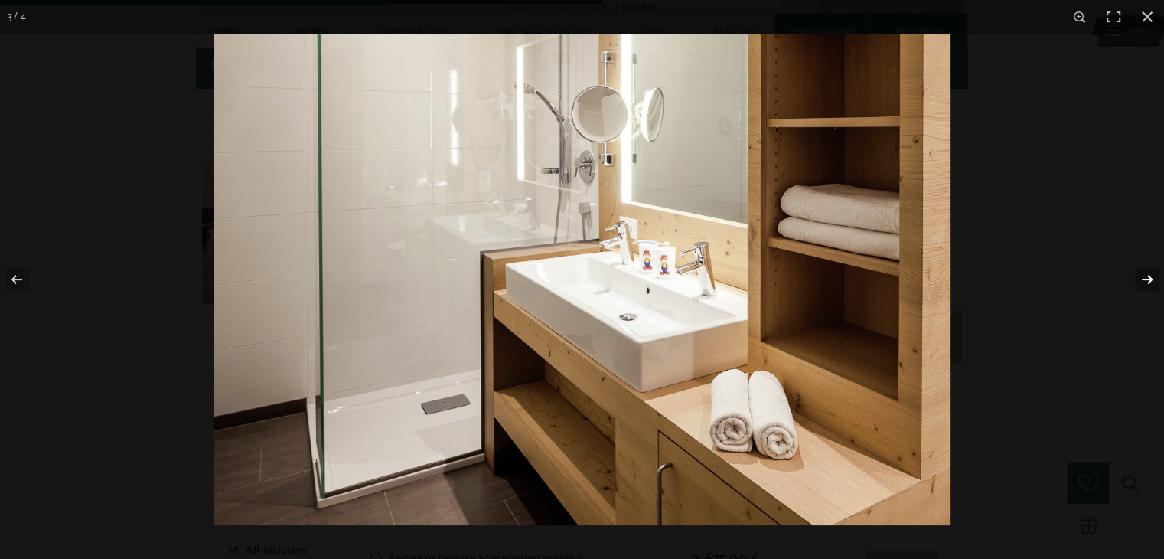
click at [1146, 279] on button "button" at bounding box center [1138, 279] width 54 height 77
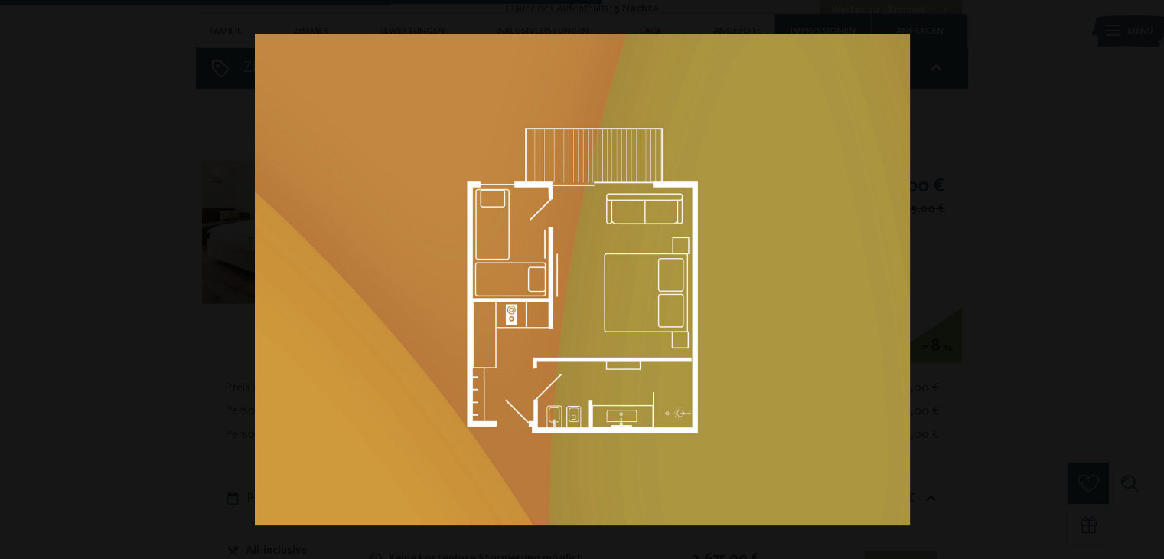
click at [1146, 279] on button "button" at bounding box center [1138, 279] width 54 height 77
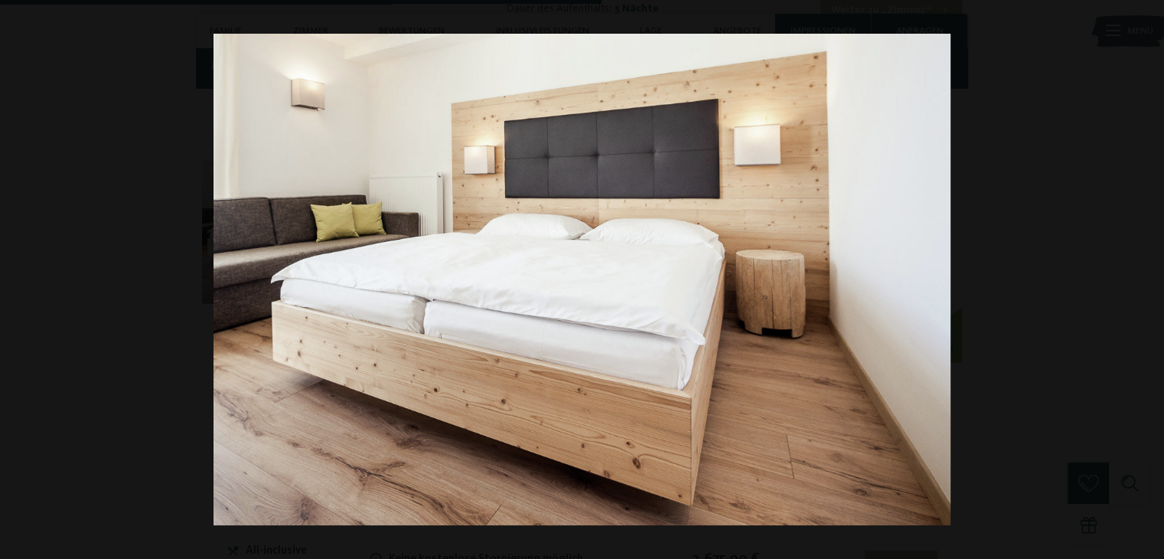
click at [1146, 279] on button "button" at bounding box center [1138, 279] width 54 height 77
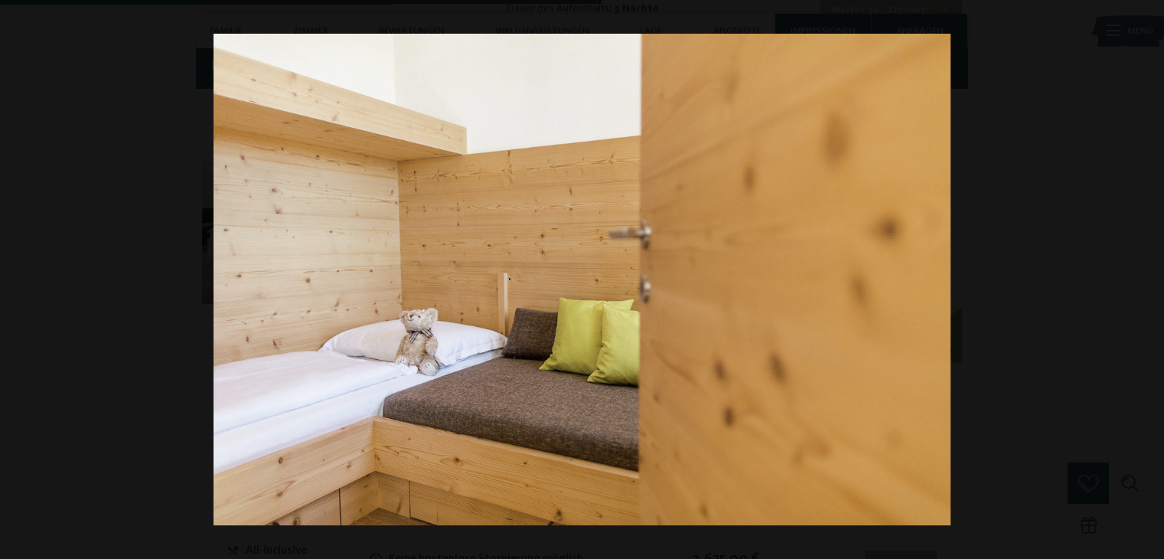
click at [1146, 279] on button "button" at bounding box center [1138, 279] width 54 height 77
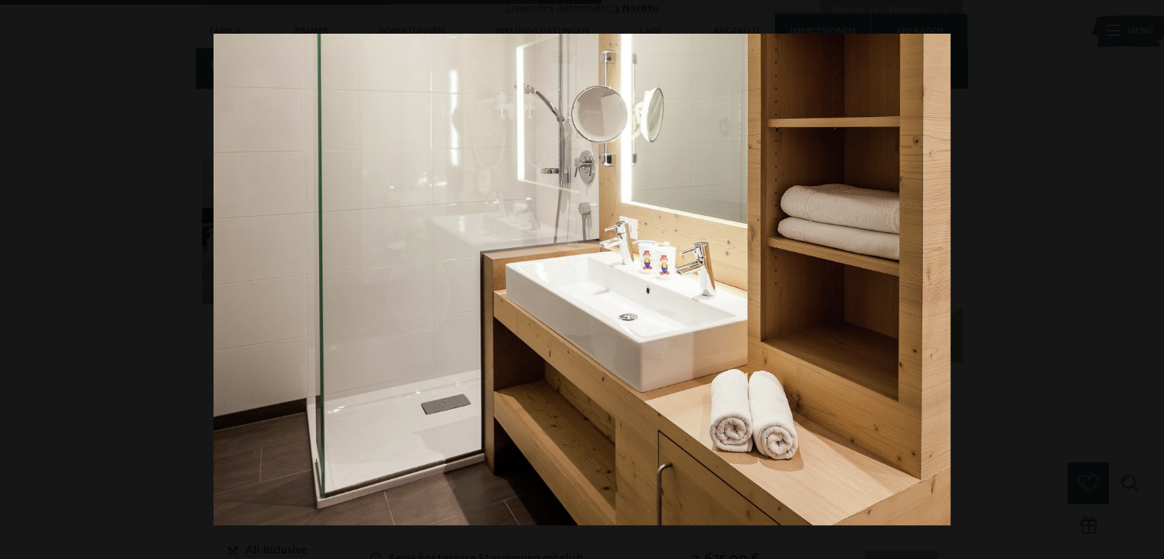
click at [1146, 279] on button "button" at bounding box center [1138, 279] width 54 height 77
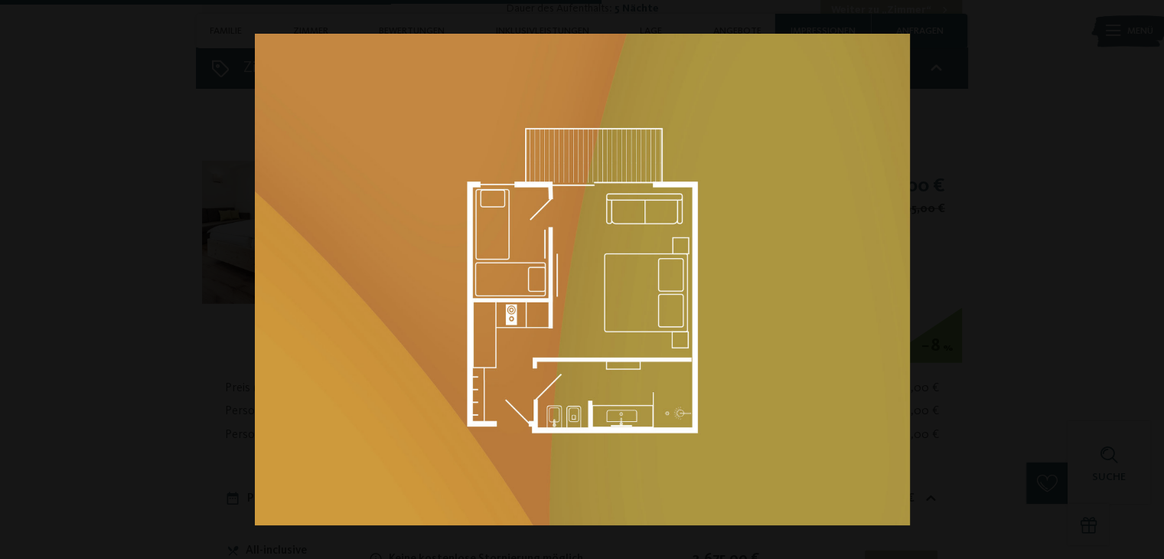
click at [1146, 279] on button "button" at bounding box center [1138, 279] width 54 height 77
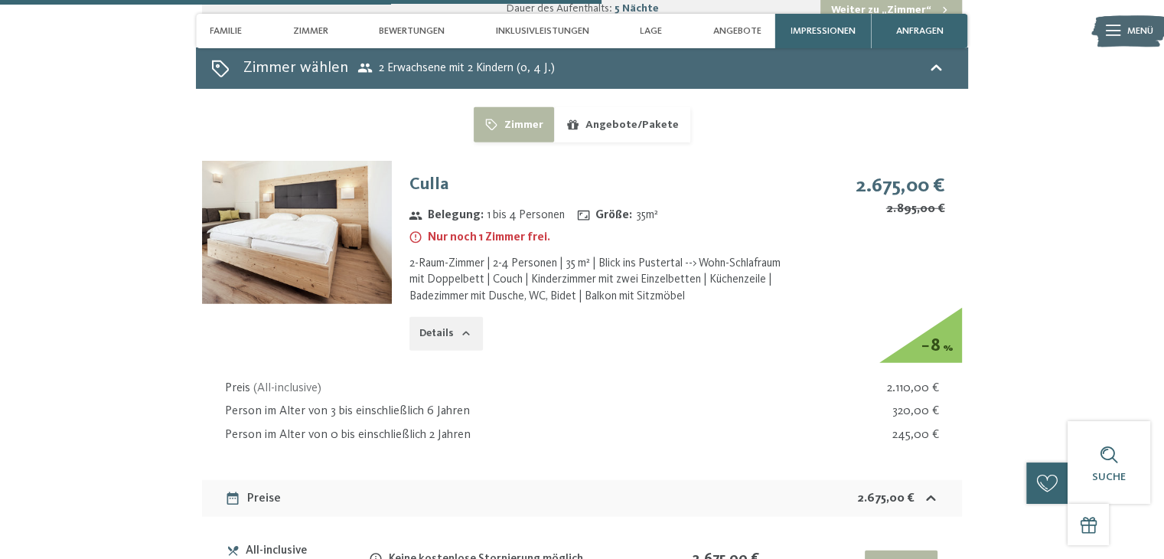
click at [0, 0] on button "button" at bounding box center [0, 0] width 0 height 0
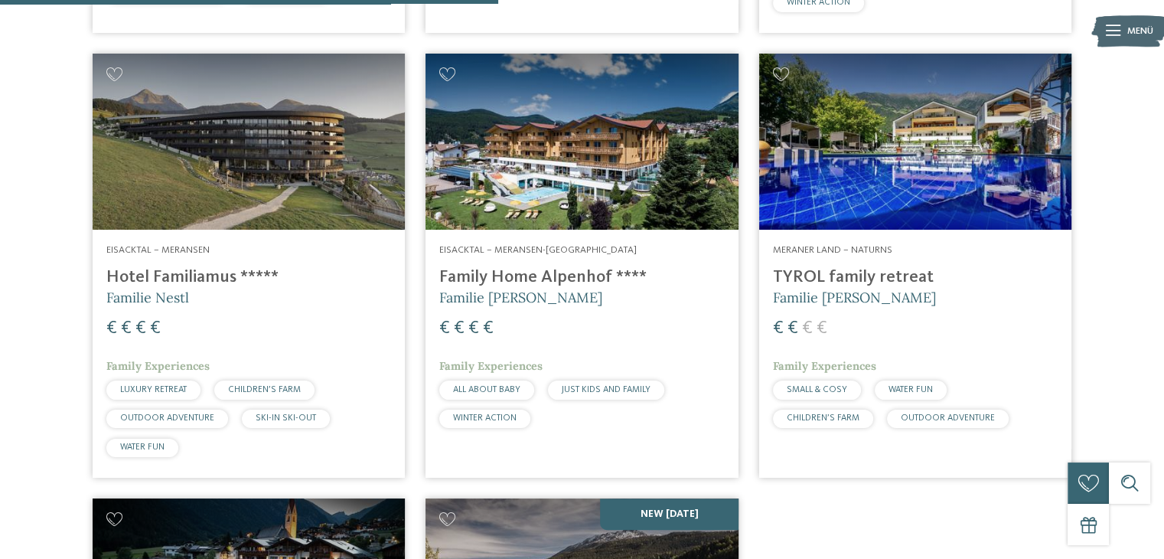
scroll to position [902, 0]
